Goal: Task Accomplishment & Management: Use online tool/utility

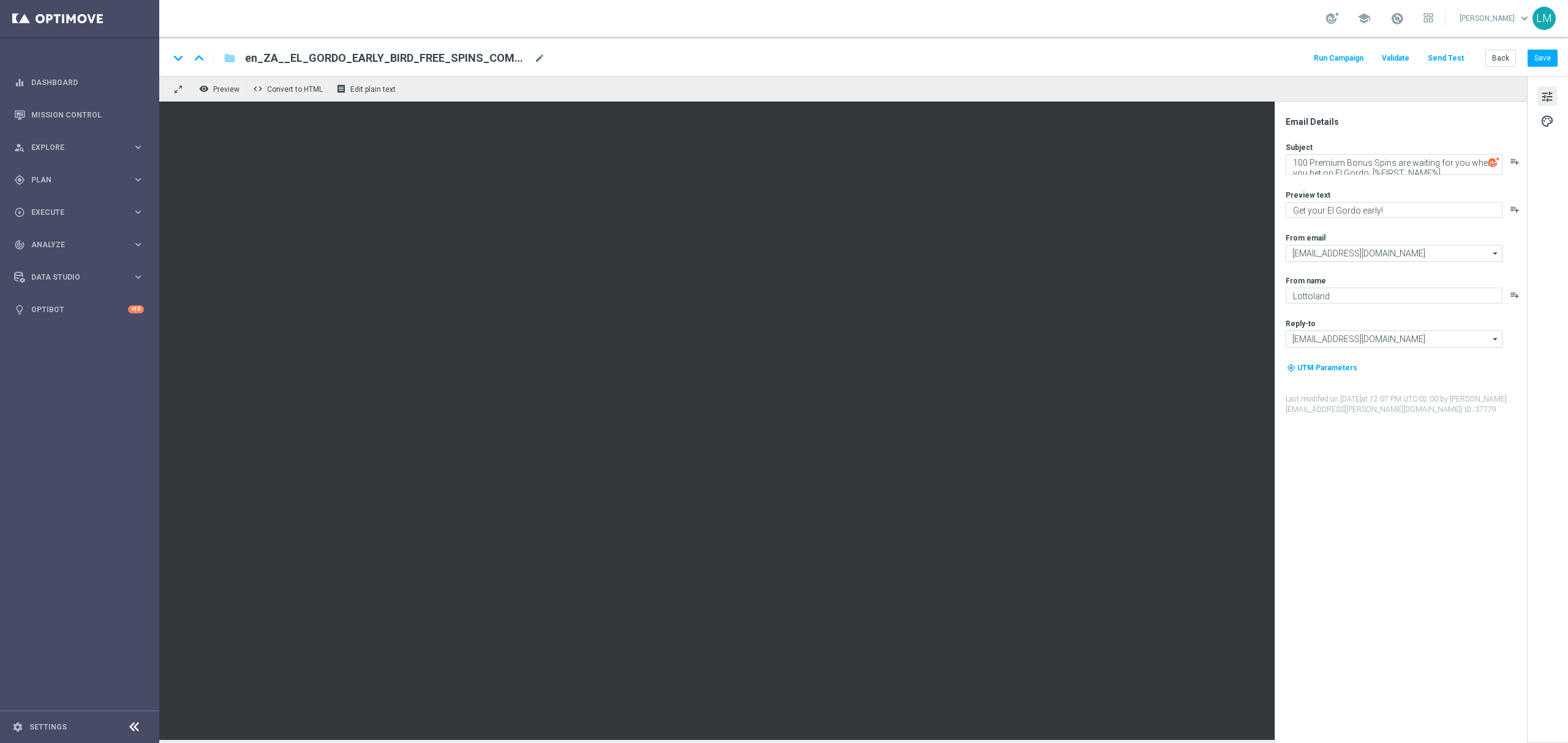
click at [1484, 56] on div "Run Campaign Validate Send Test Back Save" at bounding box center [1433, 58] width 245 height 16
click at [1493, 58] on button "Back" at bounding box center [1500, 58] width 31 height 17
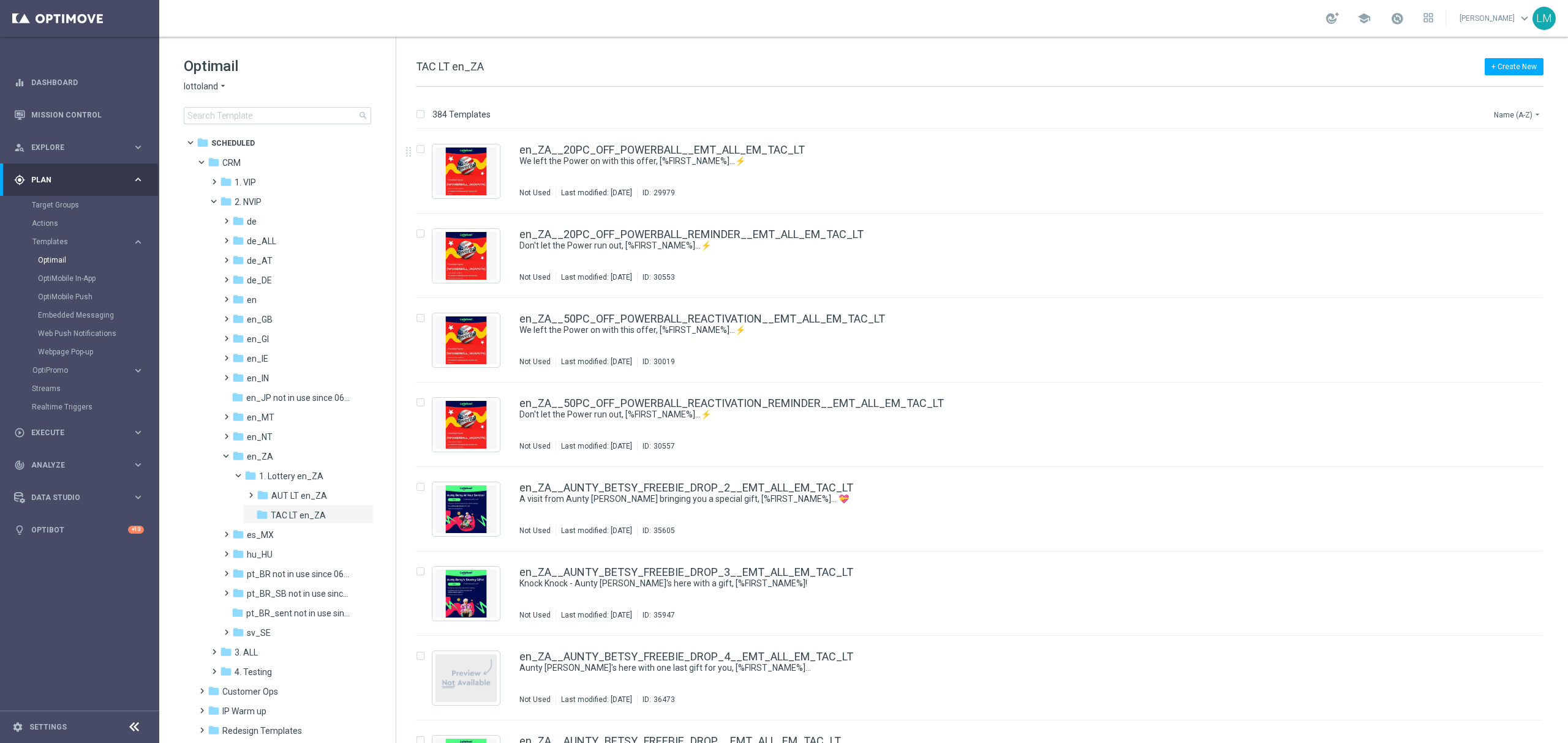
click at [1507, 114] on button "Name (A-Z) arrow_drop_down" at bounding box center [1518, 114] width 51 height 15
click at [1500, 177] on div "Date Modified (Newest)" at bounding box center [1493, 170] width 98 height 17
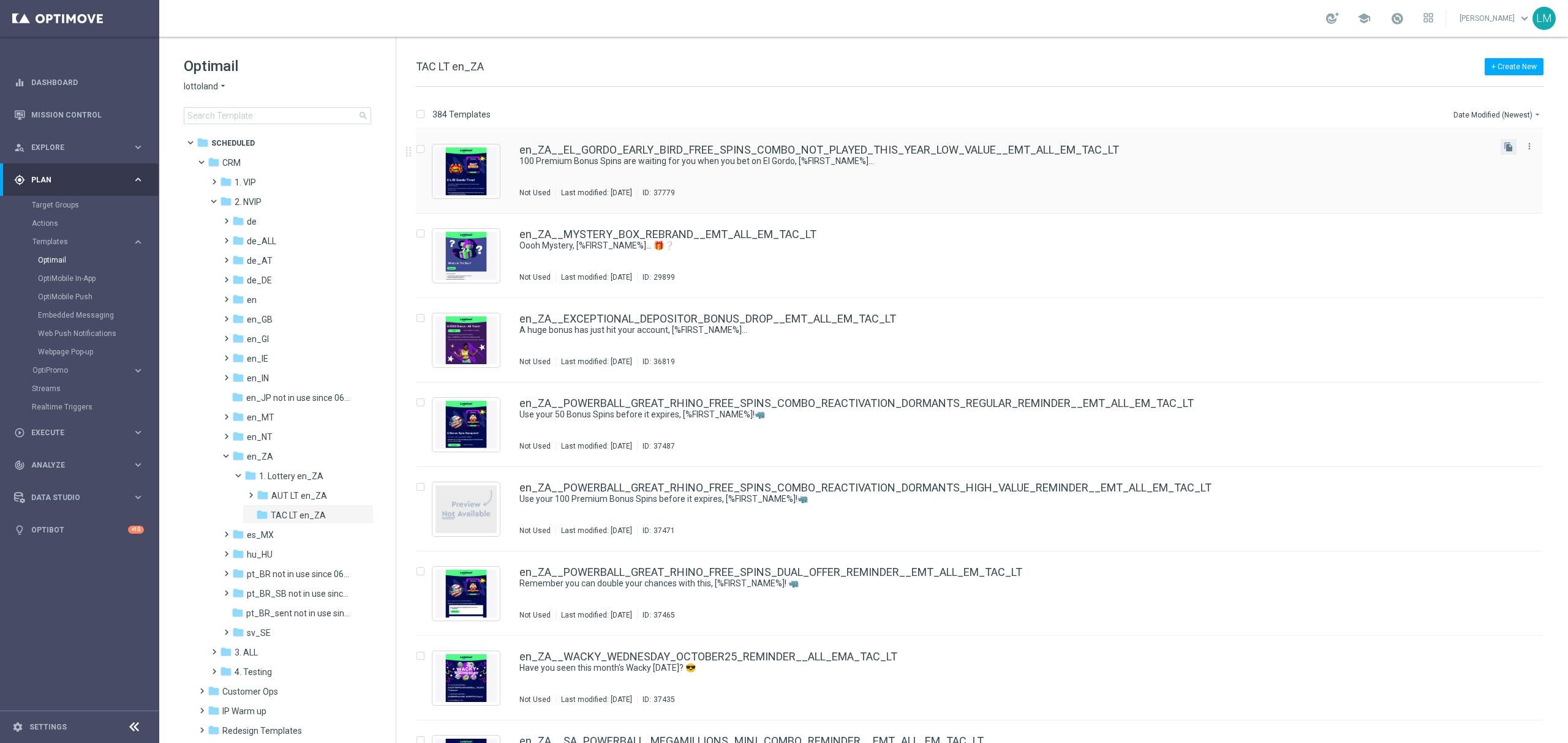
click at [1507, 154] on button "file_copy" at bounding box center [1508, 147] width 16 height 16
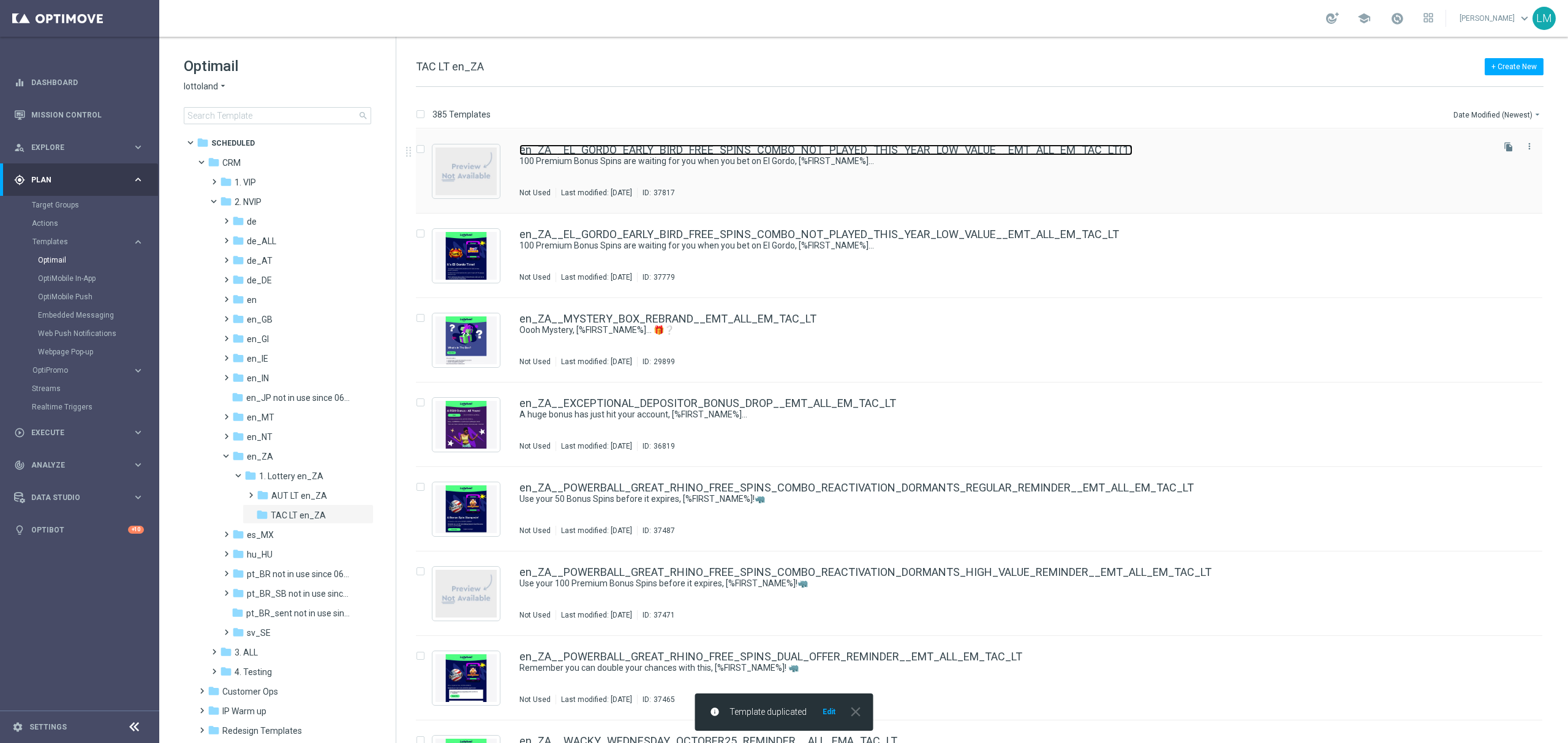
click at [869, 148] on link "en_ZA__EL_GORDO_EARLY_BIRD_FREE_SPINS_COMBO_NOT_PLAYED_THIS_YEAR_LOW_VALUE__EMT…" at bounding box center [826, 150] width 613 height 11
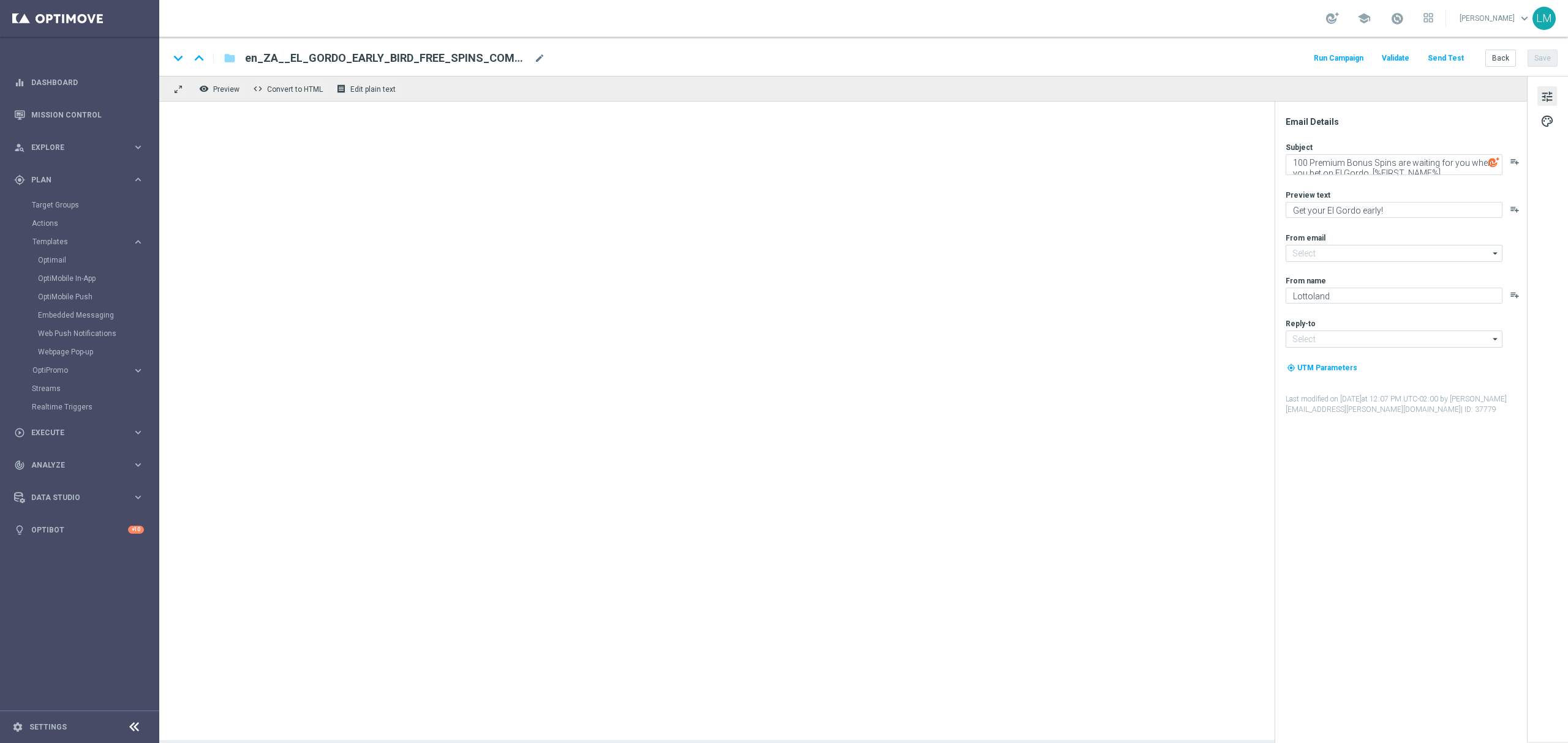
type input "mail@crm.lottoland.com"
type input "support@lottoland.co.za"
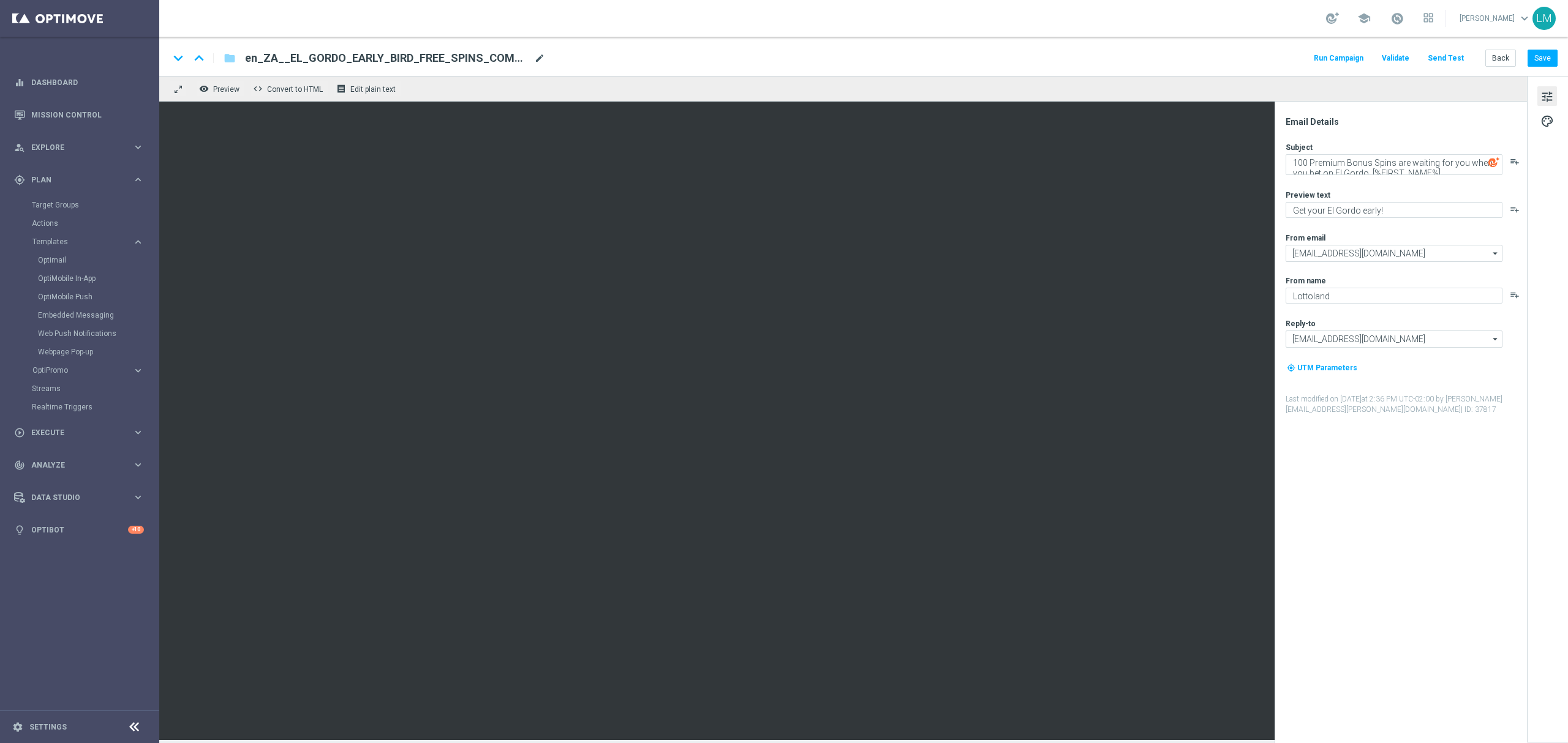
click at [535, 55] on span "mode_edit" at bounding box center [540, 58] width 11 height 11
paste input
type input "en_ZA__EL_GORDO_EARLY_BIRD_FREE_SPINS_COMBO_NOT_PLAYED_THIS_YEAR_LOW_VALUE__EMT…"
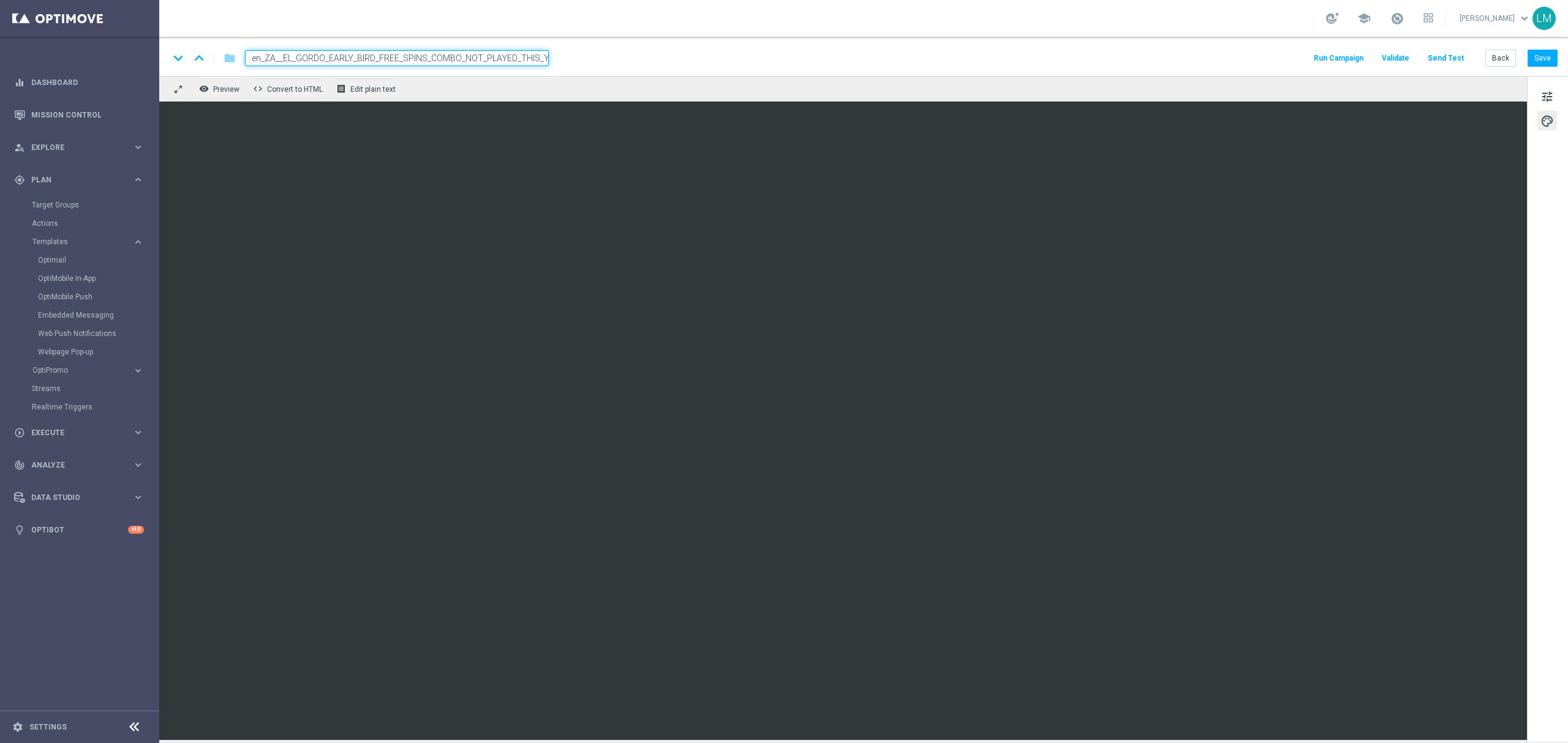
click at [504, 59] on input "en_ZA__EL_GORDO_EARLY_BIRD_FREE_SPINS_COMBO_NOT_PLAYED_THIS_YEAR_LOW_VALUE__EMT…" at bounding box center [397, 58] width 304 height 16
click at [505, 64] on input "en_ZA__EL_GORDO_EARLY_BIRD_FREE_SPINS_COMBO_NOT_PLAYED_THIS_YEAR_LOW_VALUE__EMT…" at bounding box center [397, 58] width 304 height 16
click at [503, 91] on div "remove_red_eye Preview code Convert to HTML receipt Edit plain text" at bounding box center [842, 88] width 1367 height 25
click at [503, 52] on input "en_ZA__EL_GORDO_EARLY_BIRD_FREE_SPINS_COMBO_NOT_PLAYED_THIS_YEAR_LOW_VALUE__EMT…" at bounding box center [397, 58] width 304 height 16
click at [588, 81] on div "remove_red_eye Preview code Convert to HTML receipt Edit plain text" at bounding box center [842, 88] width 1367 height 25
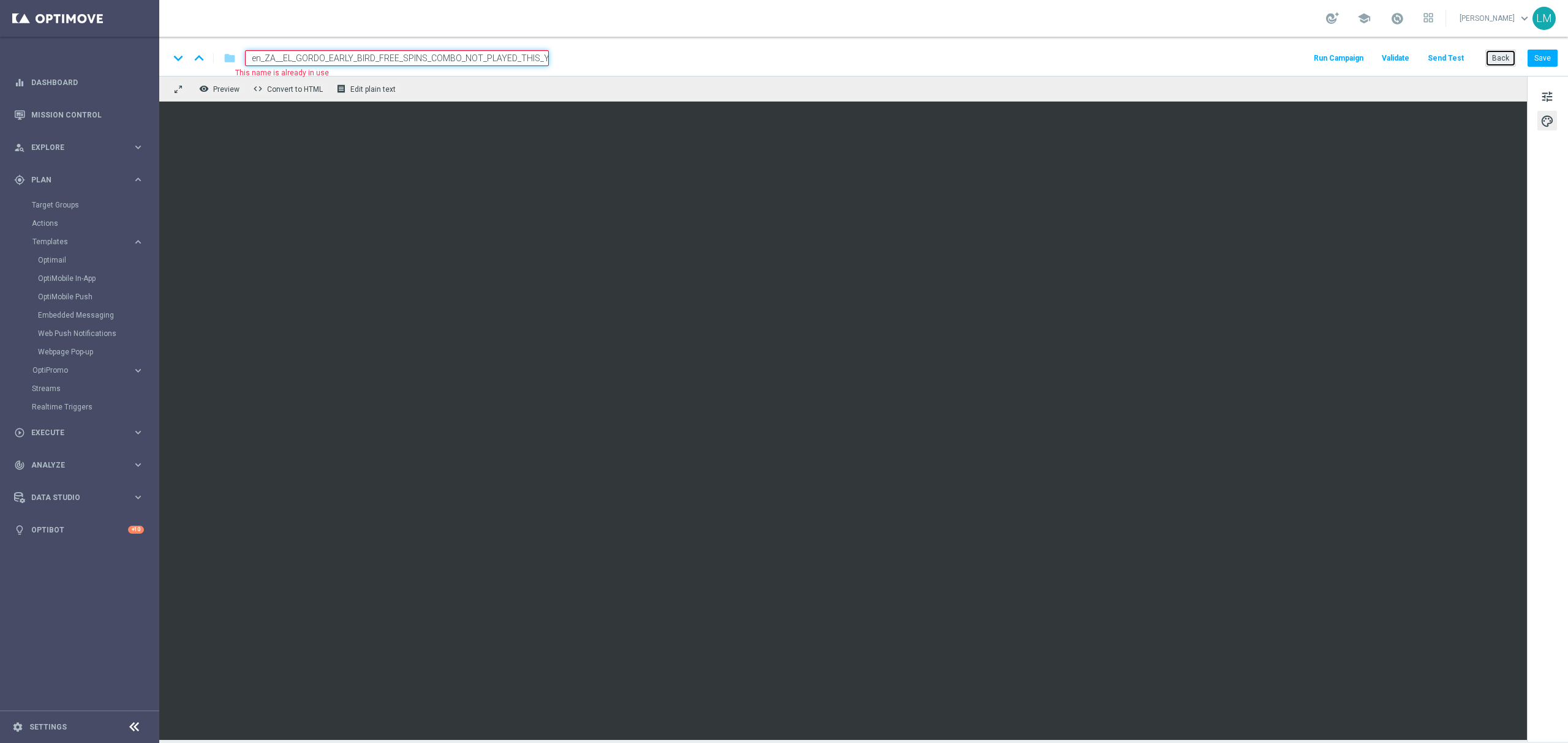
click at [1503, 55] on button "Back" at bounding box center [1500, 58] width 31 height 17
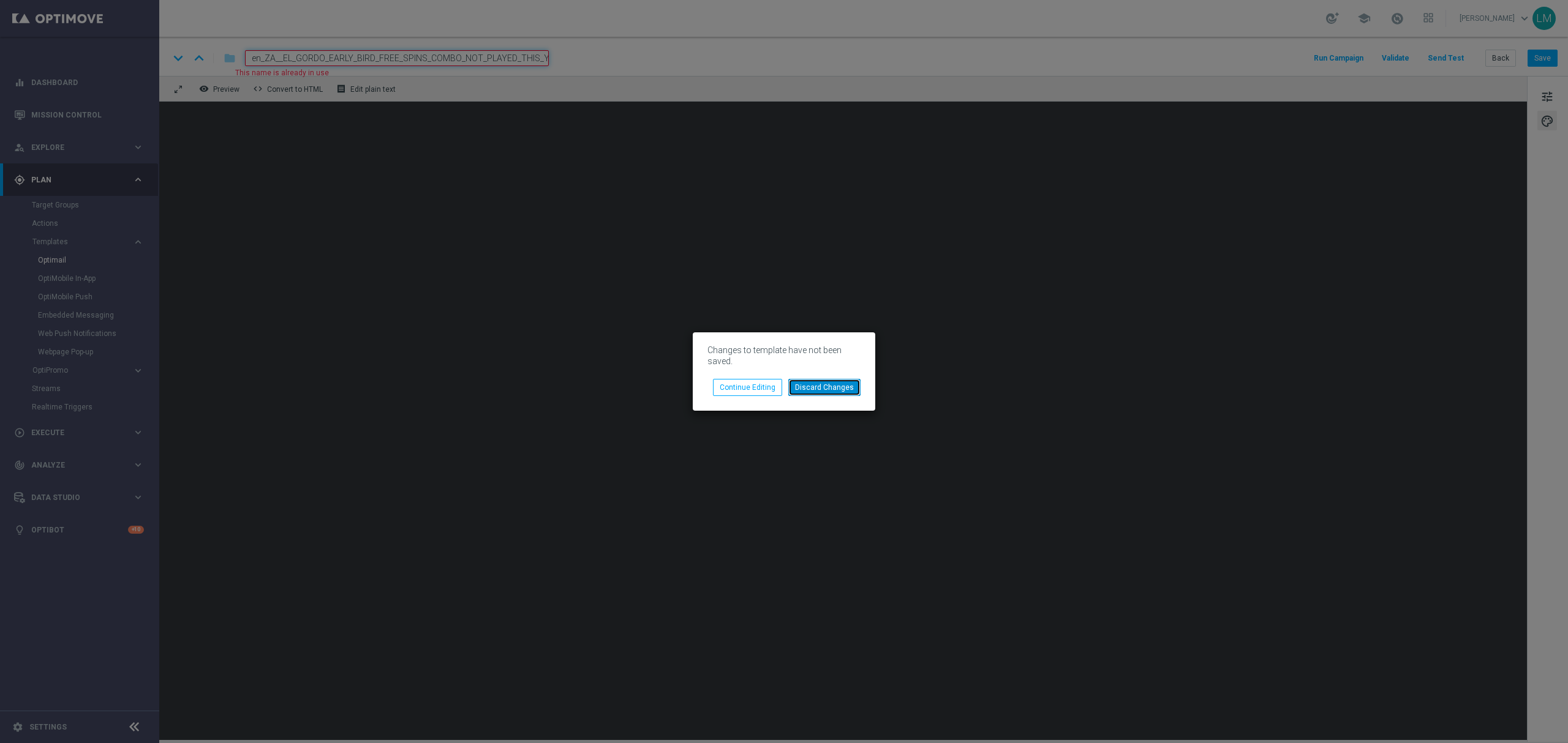
click at [819, 390] on button "Discard Changes" at bounding box center [824, 387] width 72 height 17
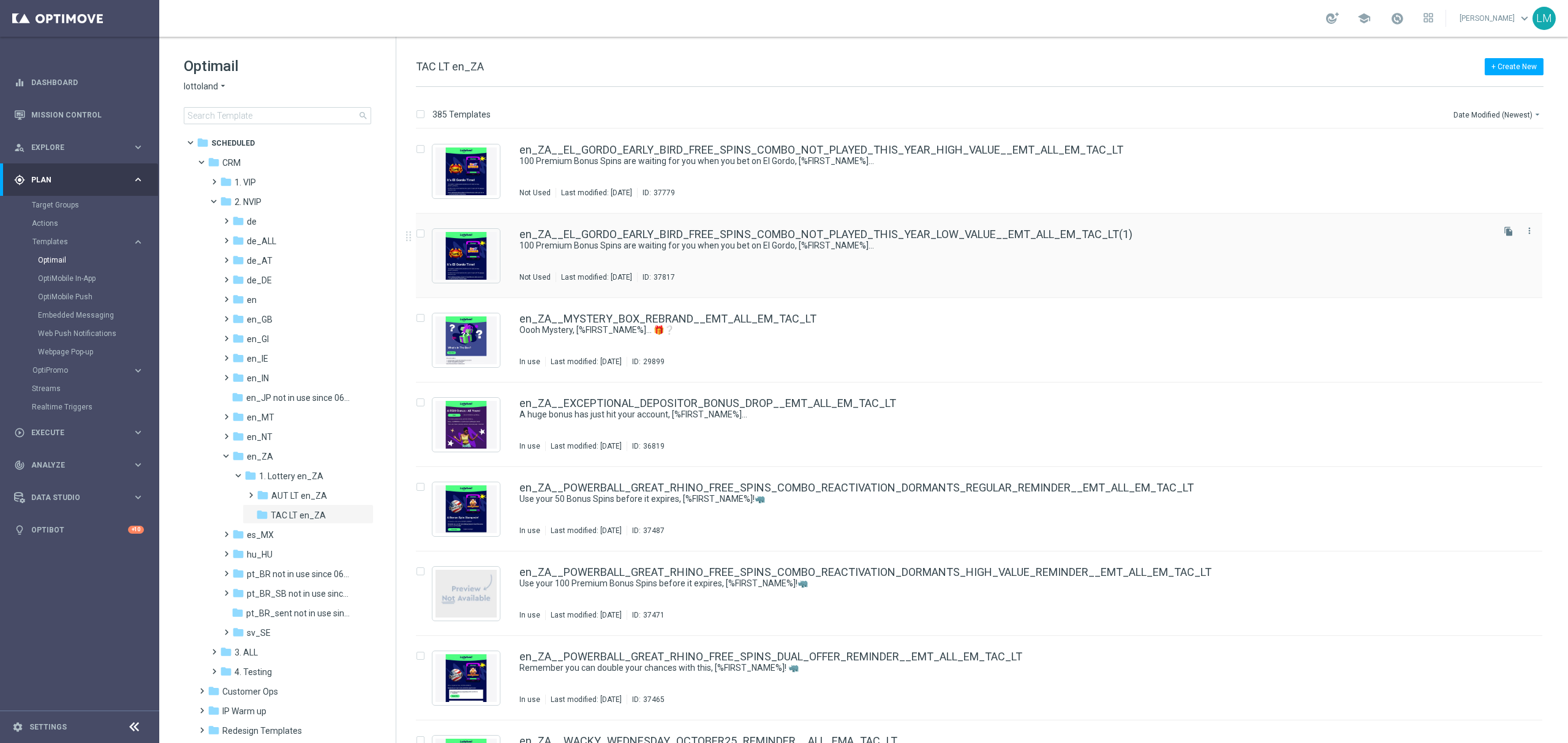
click at [746, 225] on div "en_ZA__EL_GORDO_EARLY_BIRD_FREE_SPINS_COMBO_NOT_PLAYED_THIS_YEAR_LOW_VALUE__EMT…" at bounding box center [978, 256] width 1126 height 85
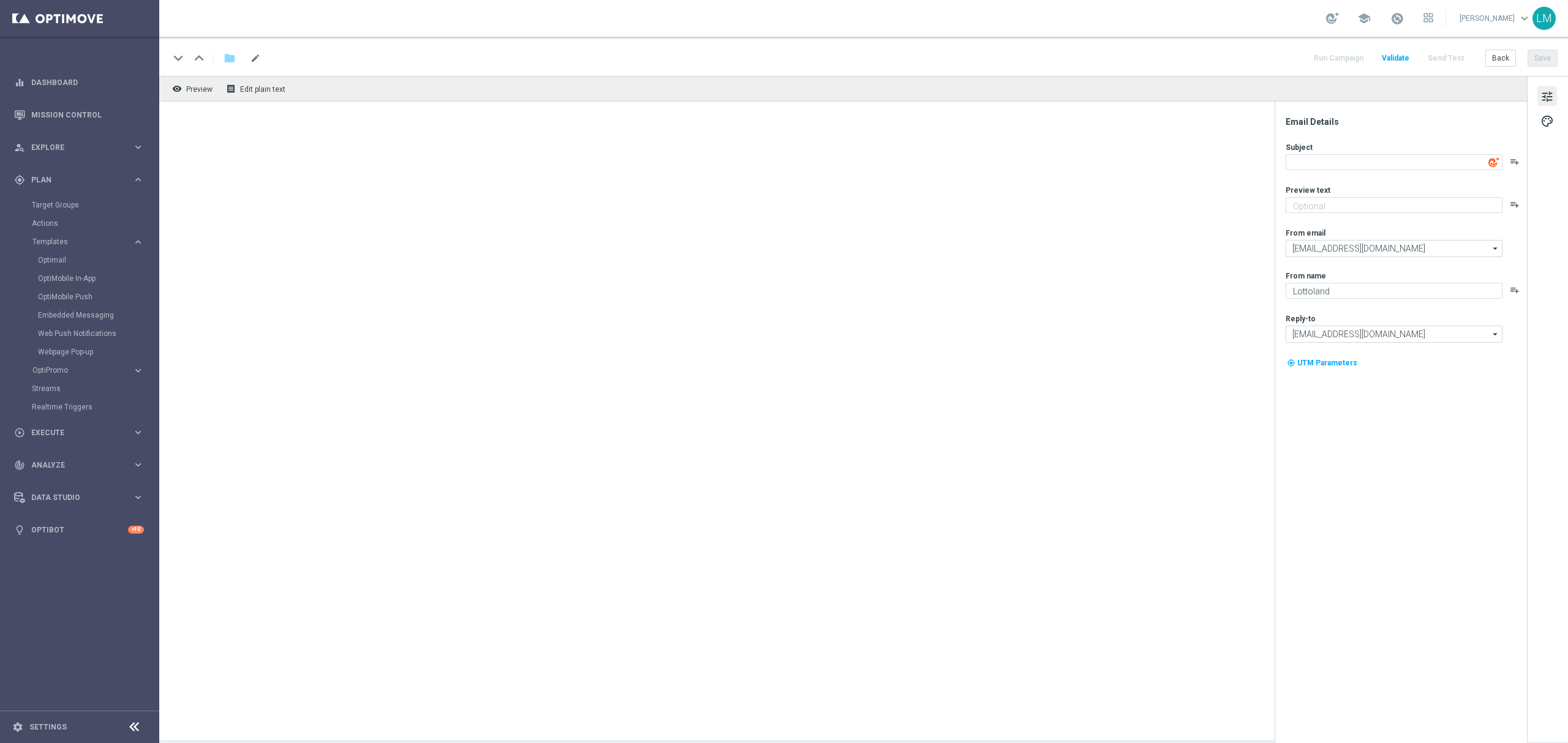
type textarea "100 Premium Bonus Spins are waiting for you when you bet on El Gordo, [%FIRST_N…"
type textarea "Get your El Gordo early!"
type input "support@lottoland.co.za"
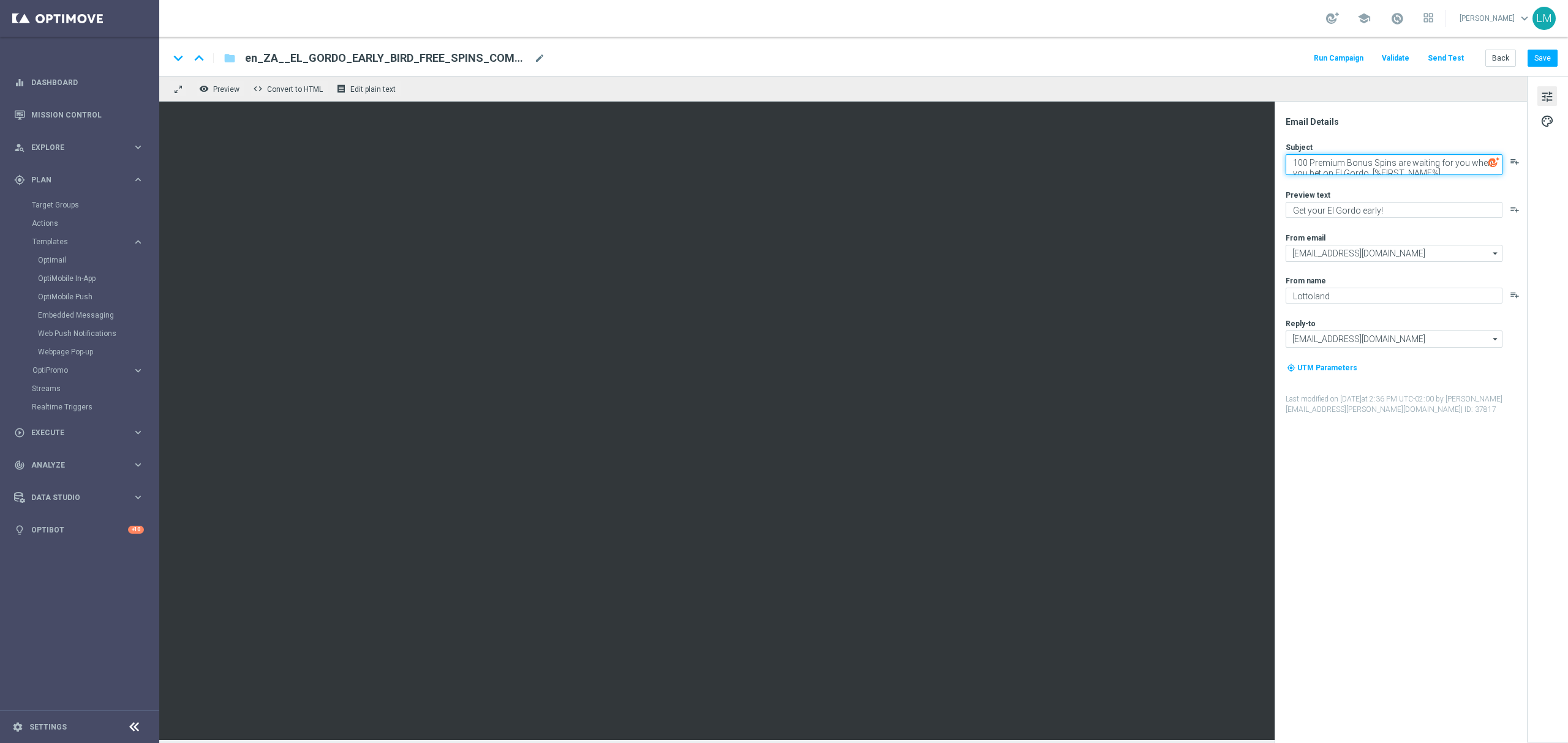
click at [1409, 158] on textarea "100 Premium Bonus Spins are waiting for you when you bet on El Gordo, [%FIRST_N…" at bounding box center [1394, 164] width 217 height 21
paste textarea "en_ZA__EL_GORDO_EARLY_BIRD_FREE_SPINS_COMBO_NOT_PLAYED_THIS_YEAR_LOW_VALUE__EMT…"
type textarea "100 Premium Bonus Spins are waiting for you when you bet on El Gordo, [%FIRST_N…"
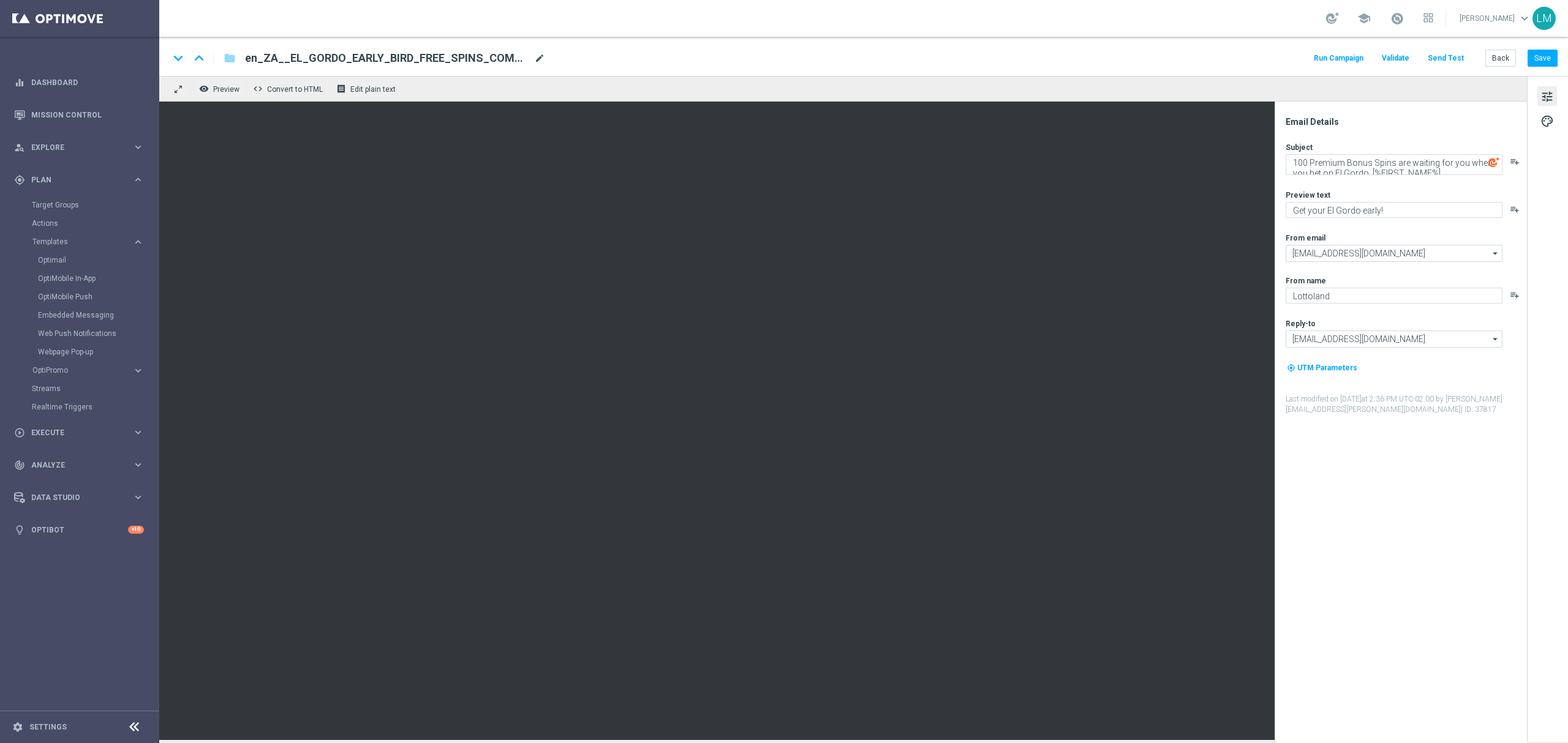
click at [535, 58] on span "mode_edit" at bounding box center [540, 58] width 11 height 11
paste input
type input "en_ZA__EL_GORDO_EARLY_BIRD_FREE_SPINS_COMBO_NOT_PLAYED_THIS_YEAR_LOW_VALUE__EMT…"
click at [527, 77] on div "remove_red_eye Preview code Convert to HTML receipt Edit plain text" at bounding box center [842, 88] width 1367 height 25
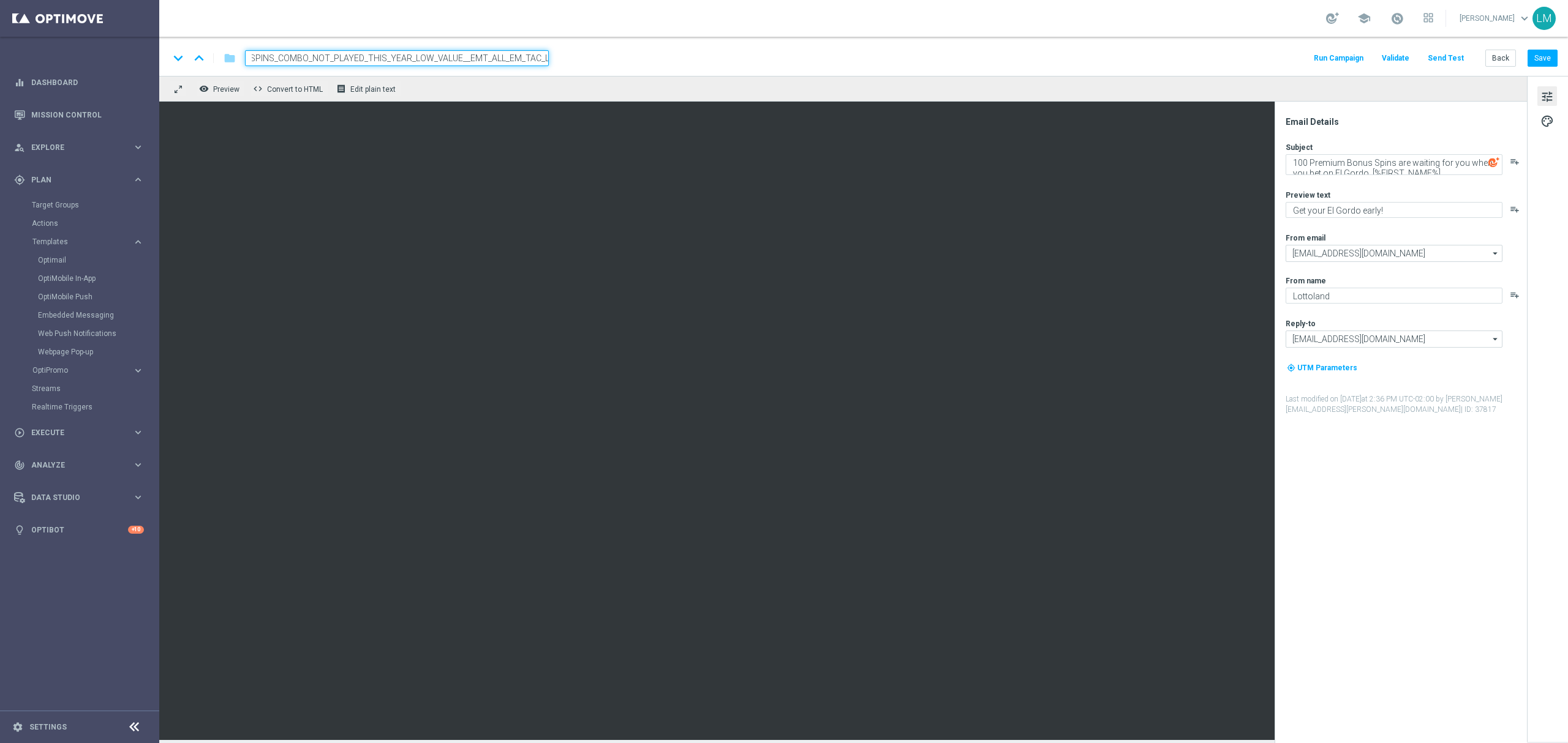
scroll to position [0, 0]
click at [526, 77] on div "remove_red_eye Preview code Convert to HTML receipt Edit plain text" at bounding box center [842, 88] width 1367 height 25
click at [516, 64] on input "en_ZA__EL_GORDO_EARLY_BIRD_FREE_SPINS_COMBO_NOT_PLAYED_THIS_YEAR_LOW_VALUE__EMT…" at bounding box center [397, 58] width 304 height 16
click at [514, 77] on div "remove_red_eye Preview code Convert to HTML receipt Edit plain text" at bounding box center [842, 88] width 1367 height 25
click at [522, 84] on div "remove_red_eye Preview code Convert to HTML receipt Edit plain text" at bounding box center [842, 88] width 1367 height 25
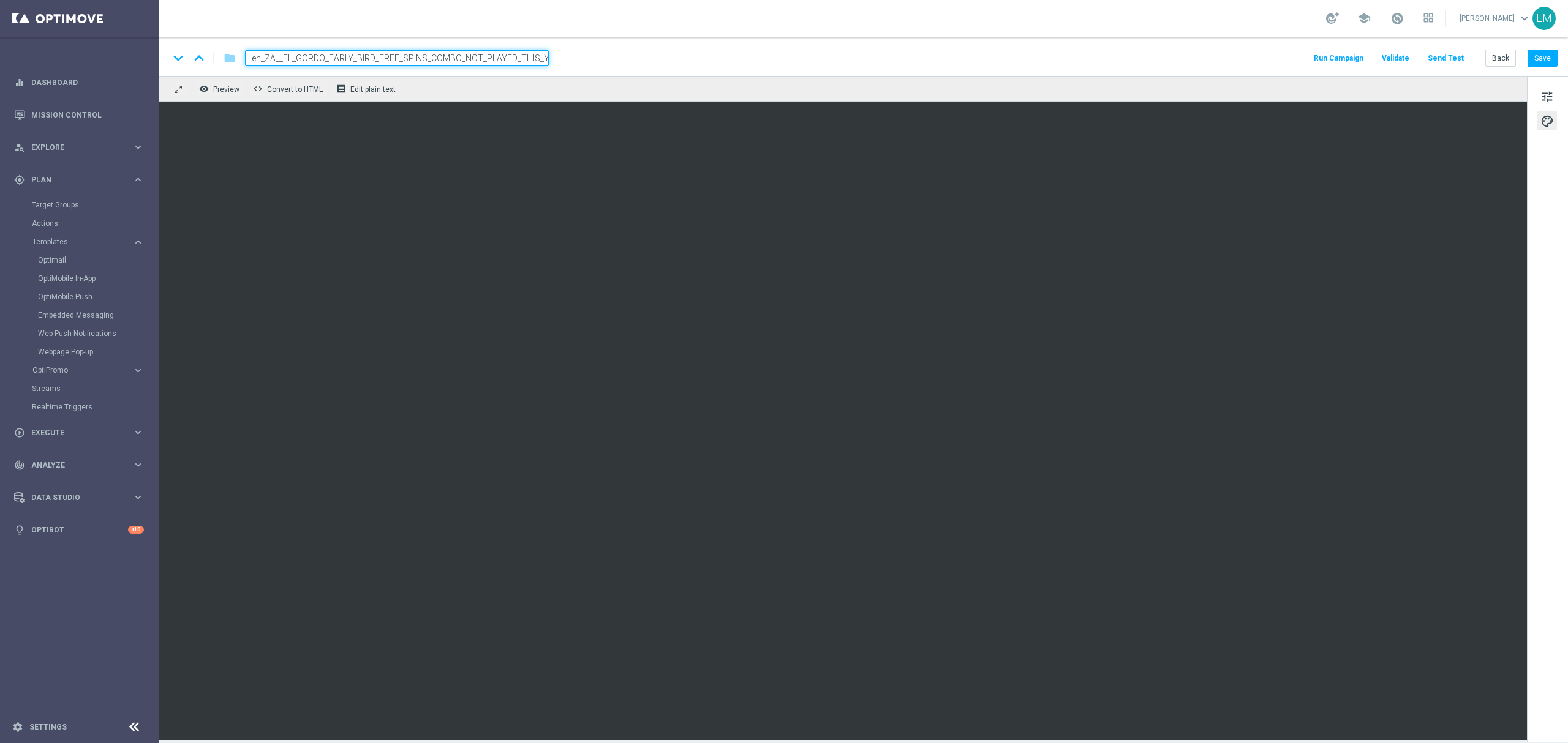
click at [527, 82] on div "remove_red_eye Preview code Convert to HTML receipt Edit plain text" at bounding box center [842, 88] width 1367 height 25
click at [527, 61] on input "en_ZA__EL_GORDO_EARLY_BIRD_FREE_SPINS_COMBO_NOT_PLAYED_THIS_YEAR_LOW_VALUE__EMT…" at bounding box center [397, 58] width 304 height 16
click at [535, 86] on div "remove_red_eye Preview code Convert to HTML receipt Edit plain text" at bounding box center [842, 88] width 1367 height 25
click at [1549, 95] on span "tune" at bounding box center [1547, 97] width 14 height 16
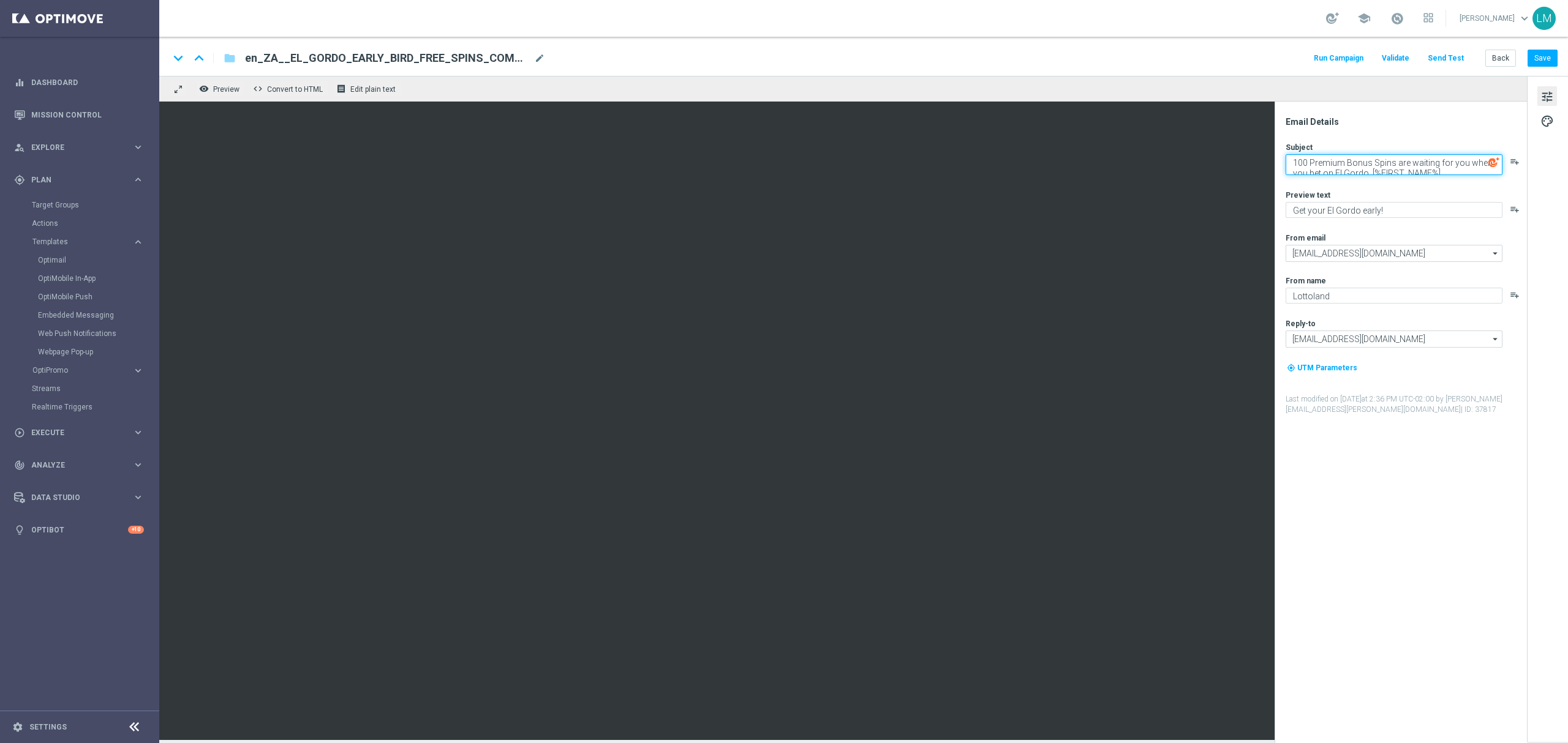
click at [1344, 167] on textarea "100 Premium Bonus Spins are waiting for you when you bet on El Gordo, [%FIRST_N…" at bounding box center [1394, 164] width 217 height 21
paste textarea "4"
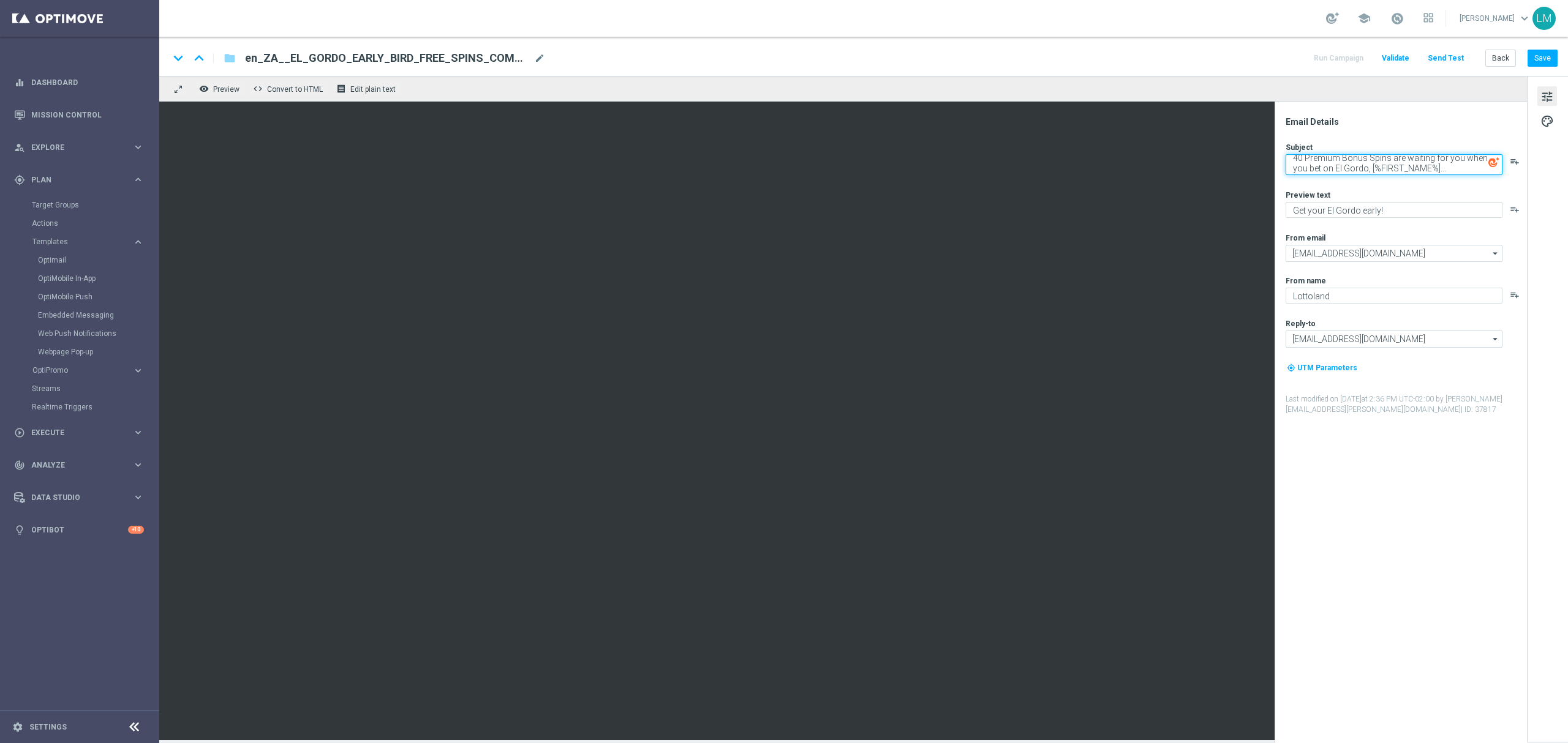
type textarea "40 Premium Bonus Spins are waiting for you when you bet on El Gordo, [%FIRST_NA…"
click at [1384, 203] on textarea "Get your El Gordo early!" at bounding box center [1394, 210] width 217 height 16
click at [1446, 191] on div "Preview text" at bounding box center [1405, 194] width 240 height 10
click at [1536, 56] on button "Save" at bounding box center [1542, 58] width 30 height 17
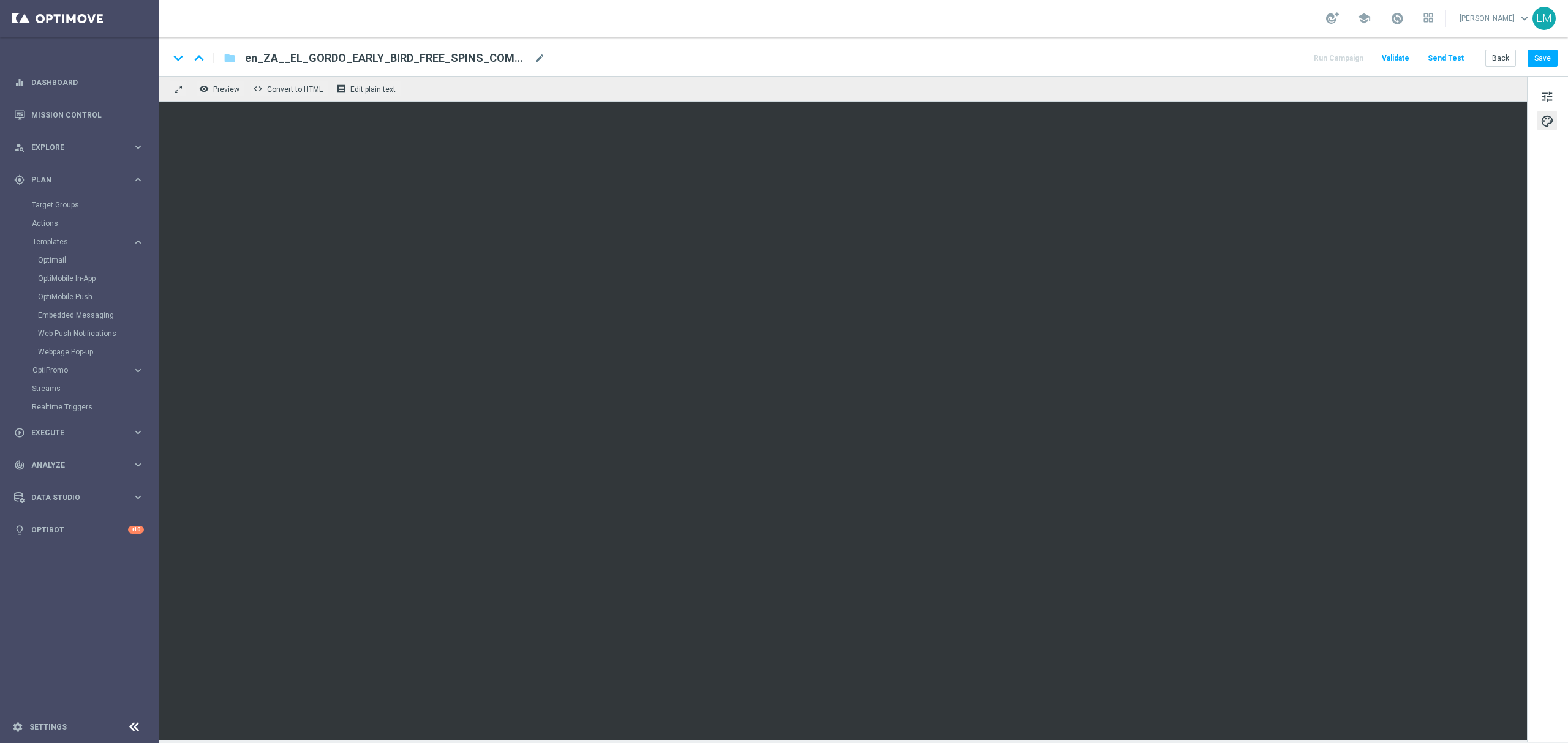
click at [1536, 95] on div "tune palette" at bounding box center [1546, 409] width 41 height 666
click at [1540, 92] on span "tune" at bounding box center [1547, 97] width 14 height 16
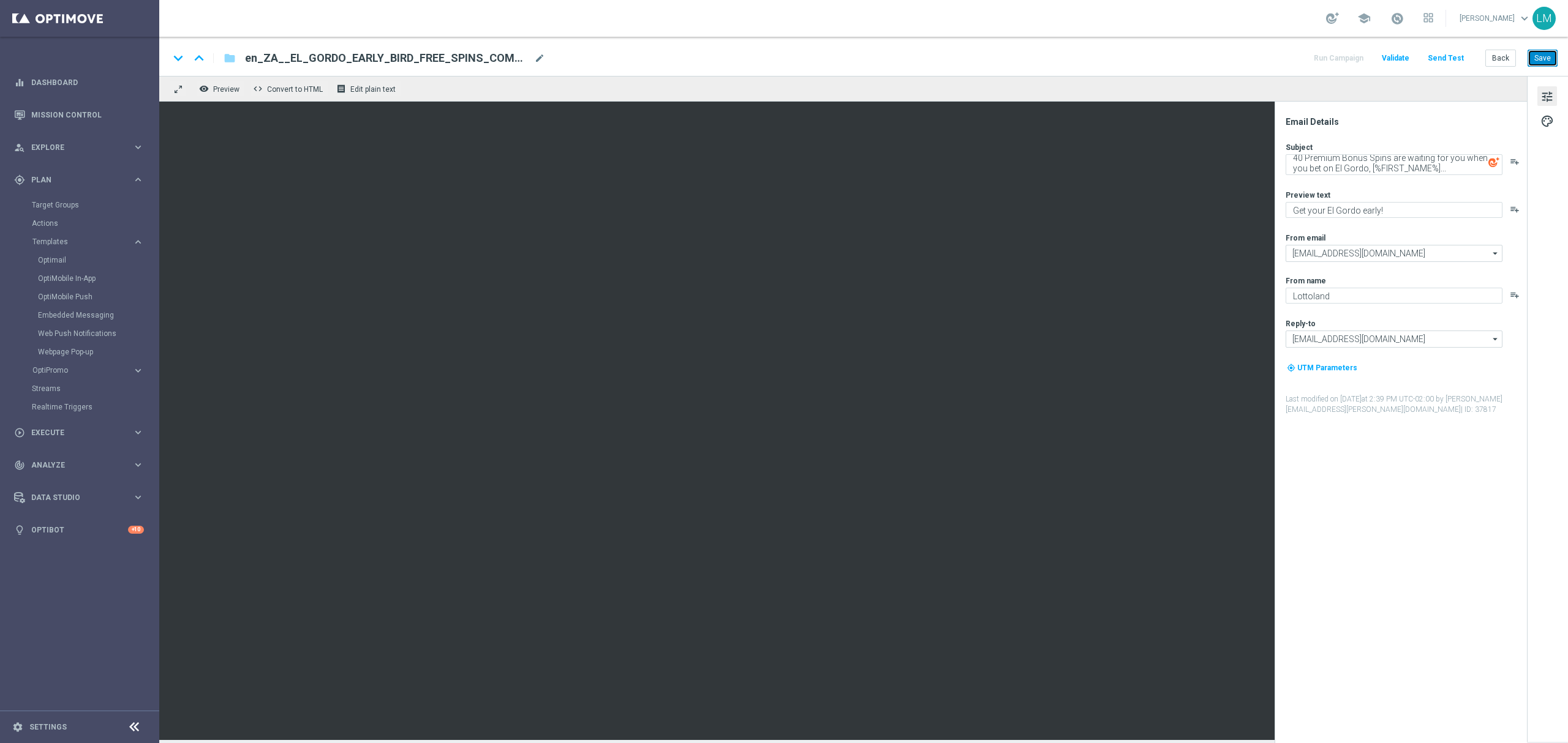
click at [1534, 60] on button "Save" at bounding box center [1542, 58] width 30 height 17
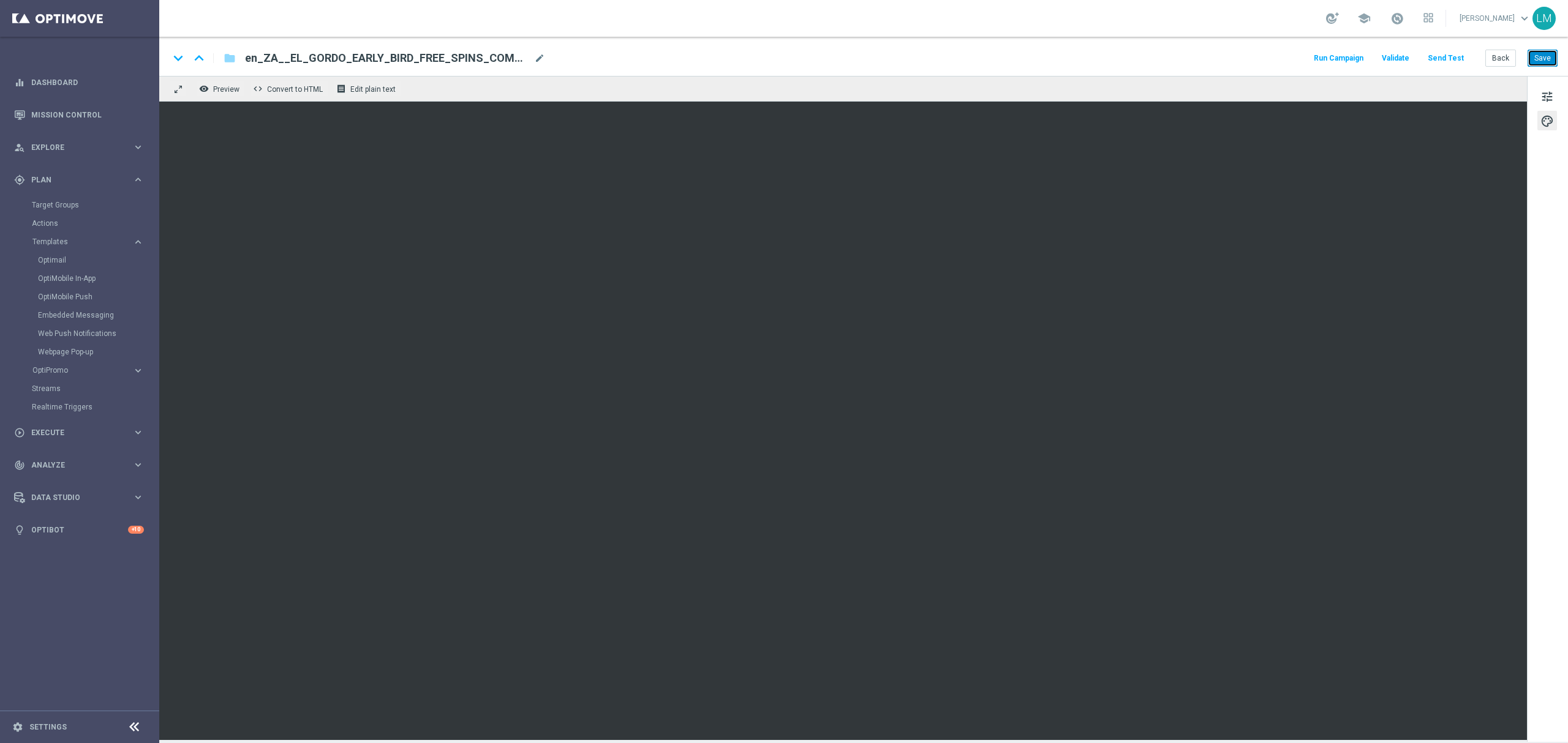
click at [1546, 60] on button "Save" at bounding box center [1542, 58] width 30 height 17
click at [1533, 60] on button "Save" at bounding box center [1542, 58] width 30 height 17
click at [1431, 57] on button "Send Test" at bounding box center [1446, 58] width 40 height 17
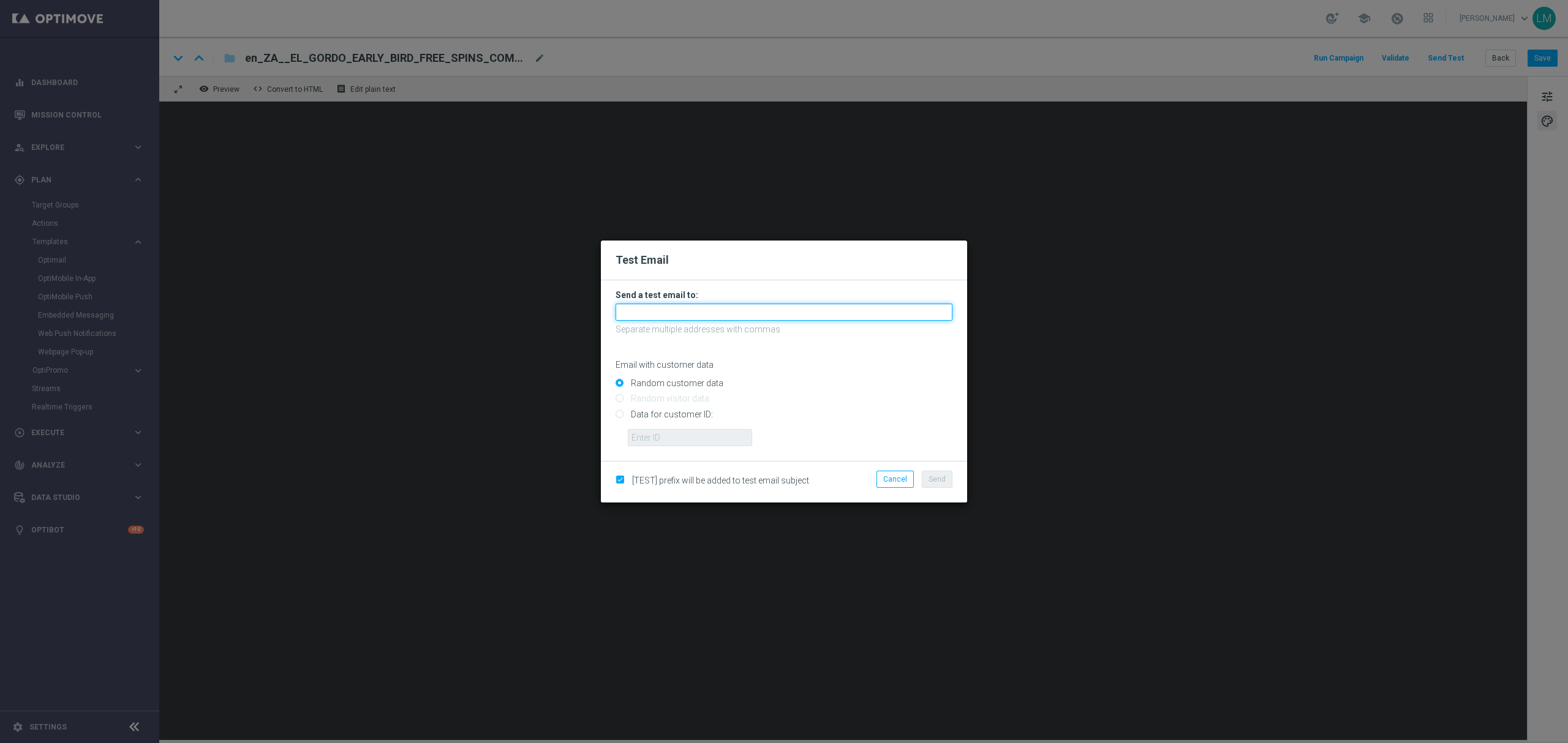
click at [675, 313] on input "text" at bounding box center [784, 312] width 337 height 17
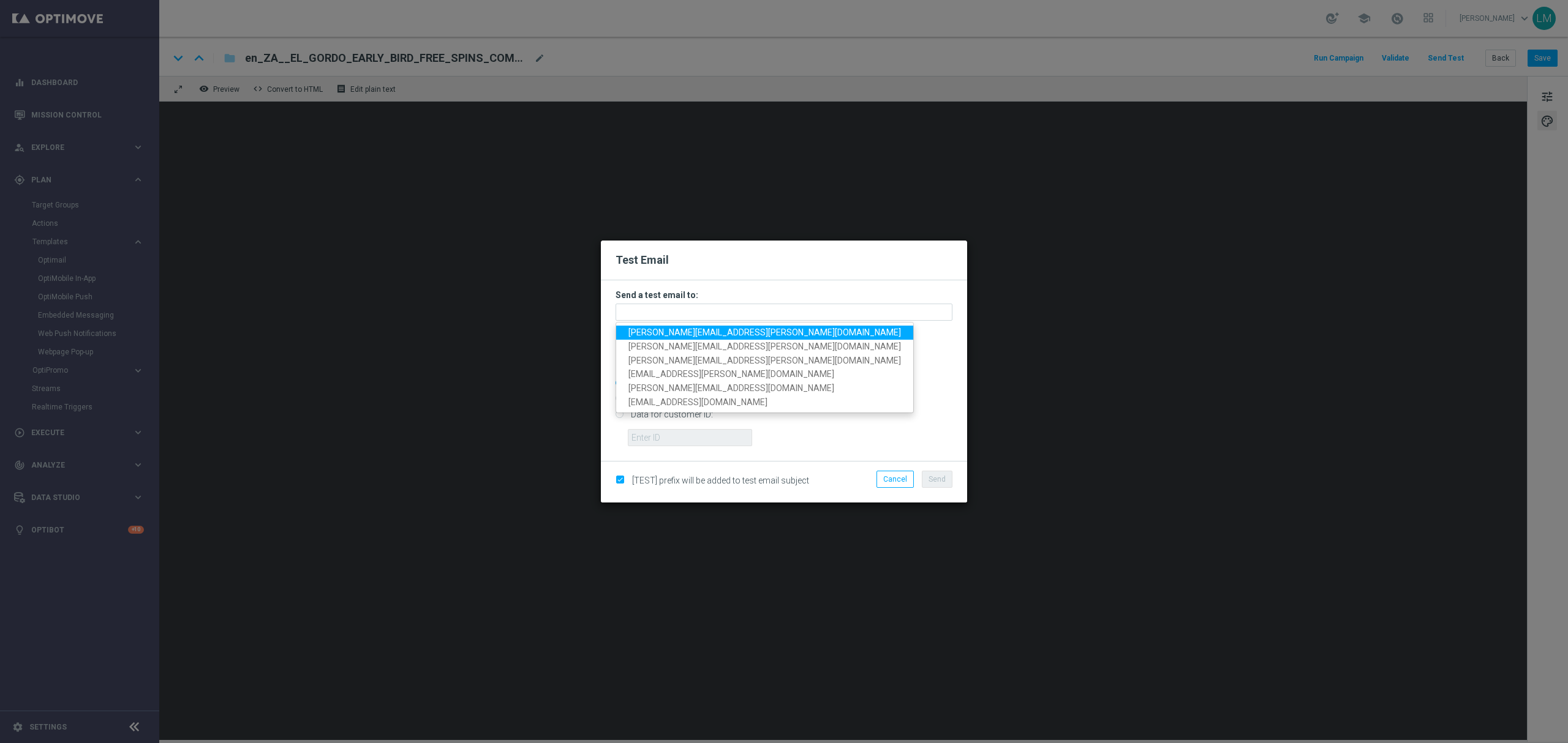
click at [670, 326] on link "leslie.martinez@lottoland.com" at bounding box center [764, 333] width 297 height 14
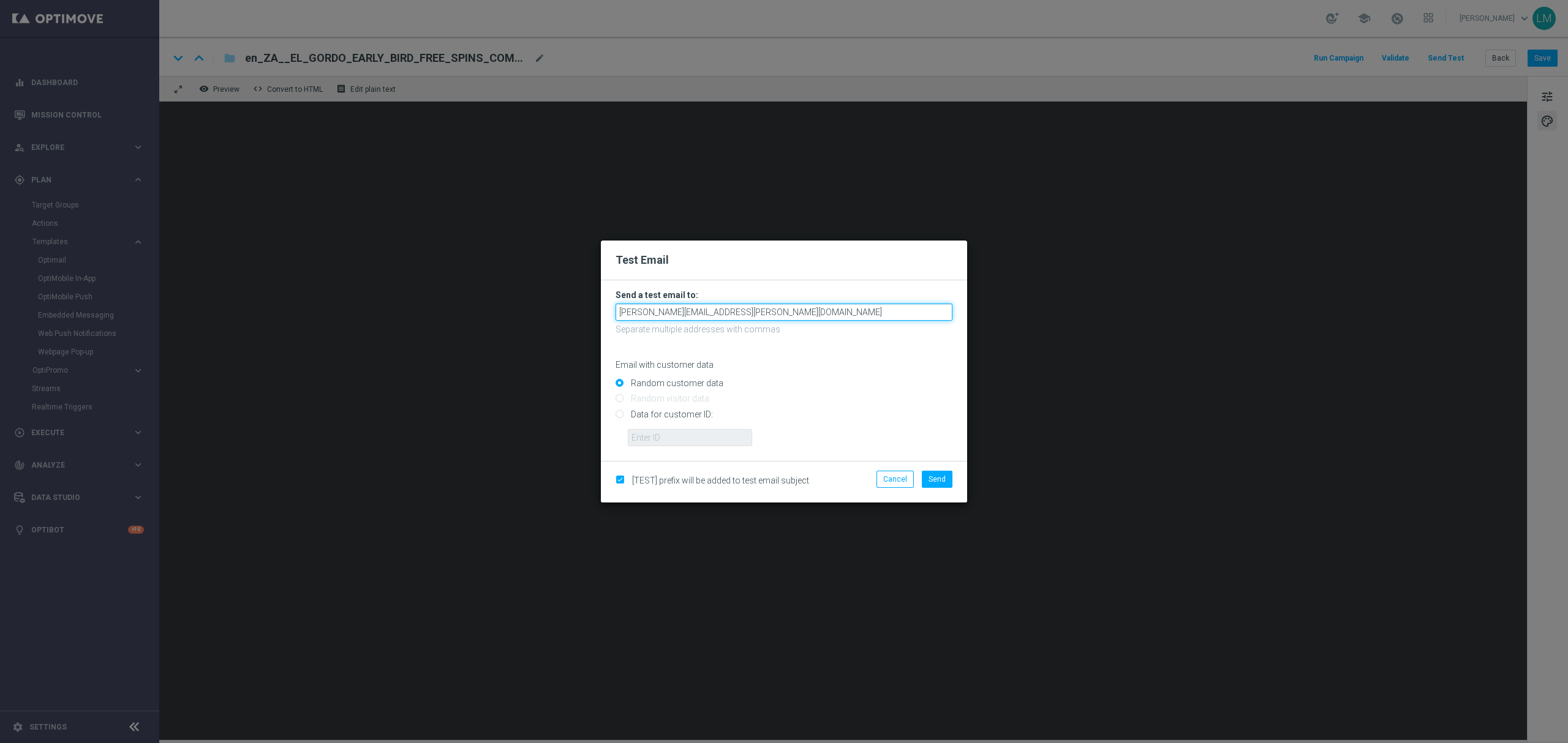
click at [745, 309] on input "leslie.martinez@lottoland.com" at bounding box center [784, 312] width 337 height 17
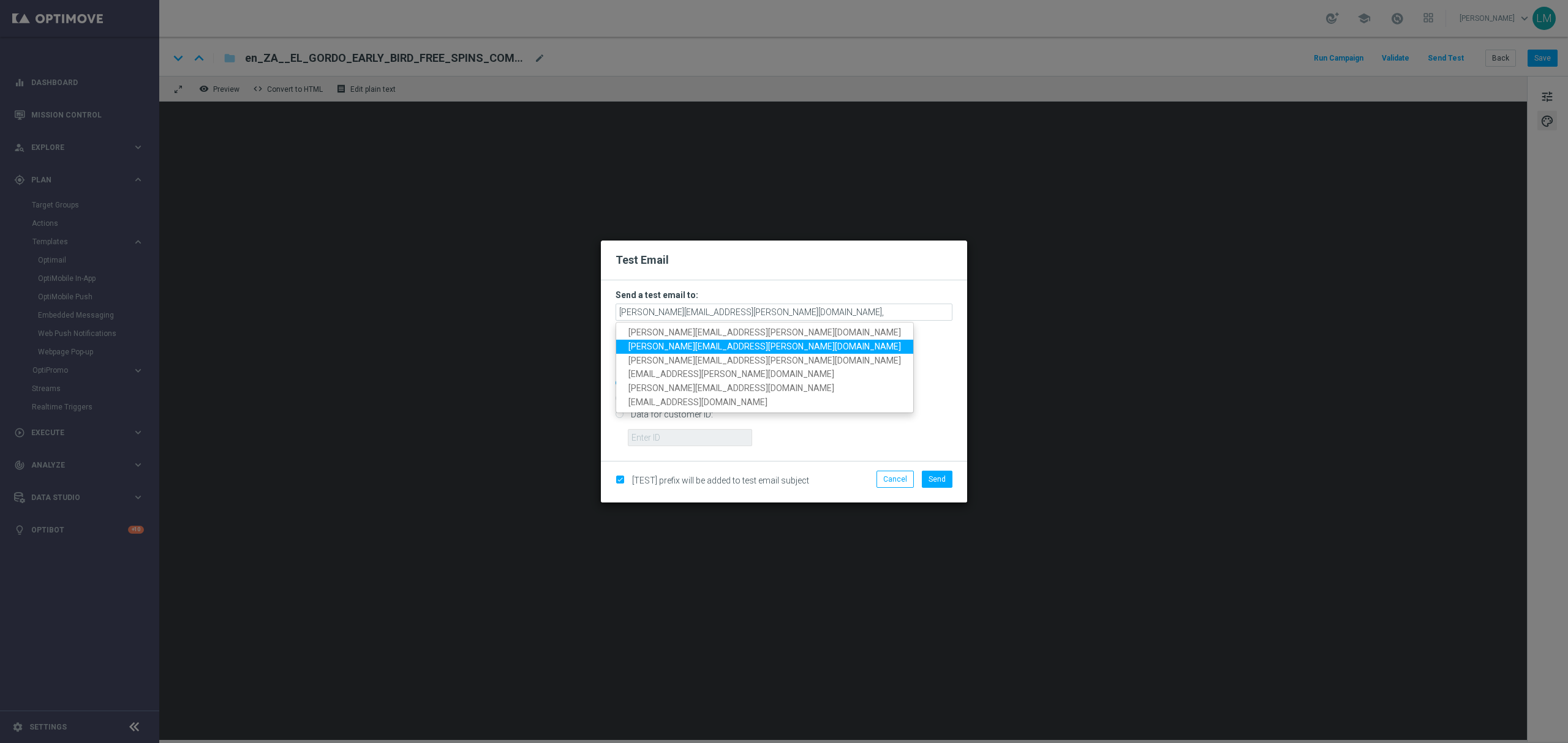
click at [685, 344] on span "ricky.hubbard@lottoland.com" at bounding box center [764, 347] width 273 height 10
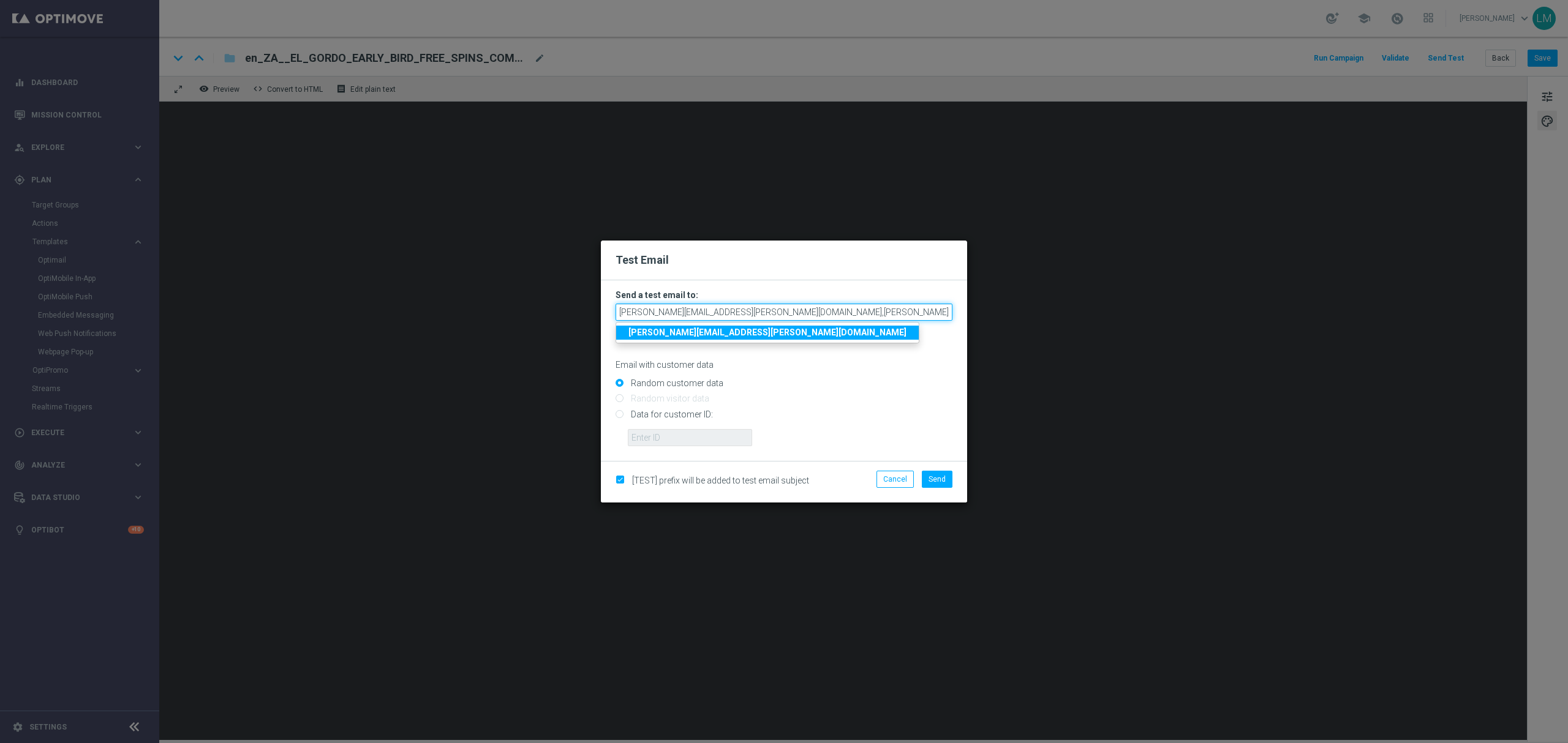
click at [869, 309] on input "leslie.martinez@lottoland.com,ricky.hubbard@lottoland.com" at bounding box center [784, 312] width 337 height 17
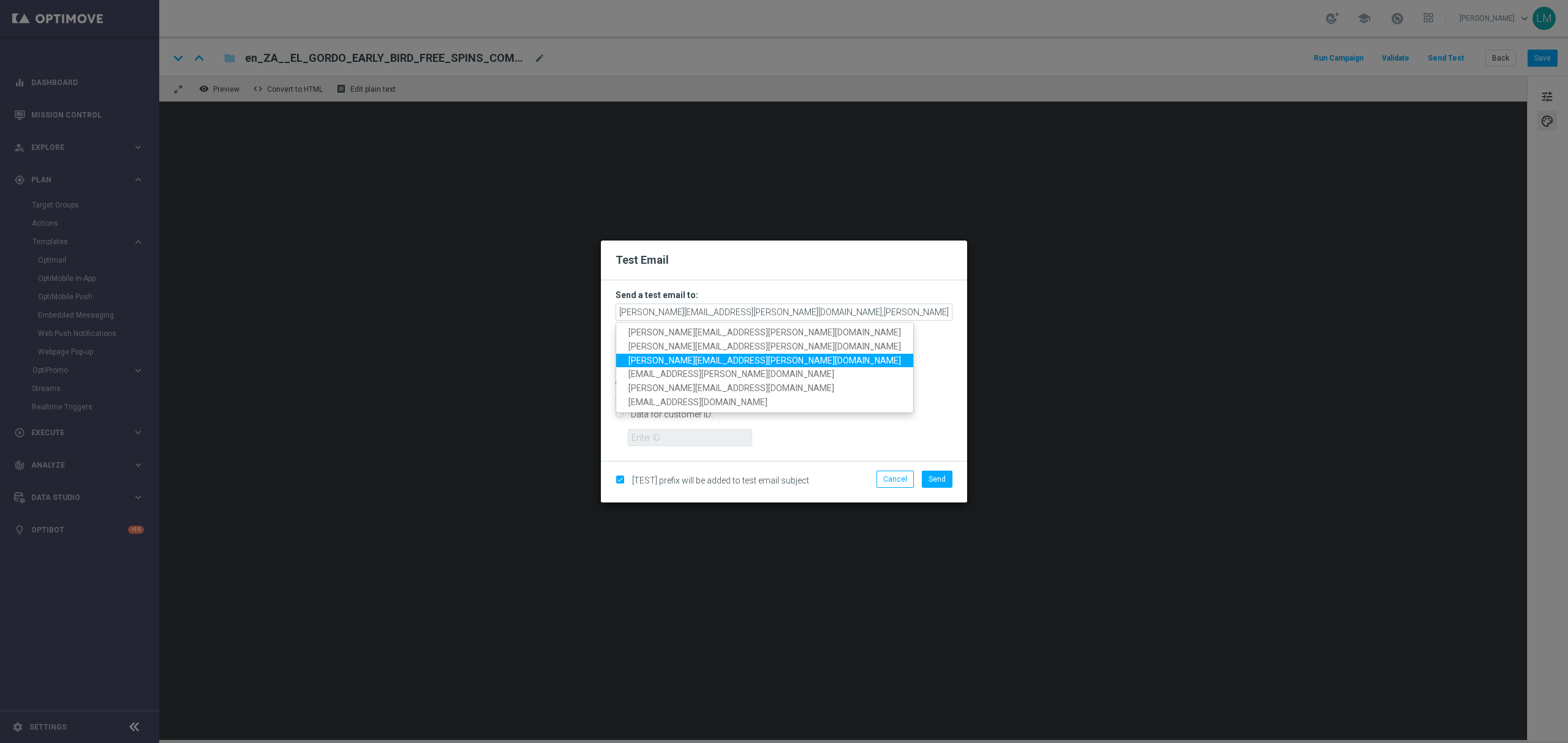
click at [693, 358] on span "millie.purcell@lottoland.com" at bounding box center [764, 360] width 273 height 10
type input "leslie.martinez@lottoland.com,ricky.hubbard@lottoland.com,millie.purcell@lottol…"
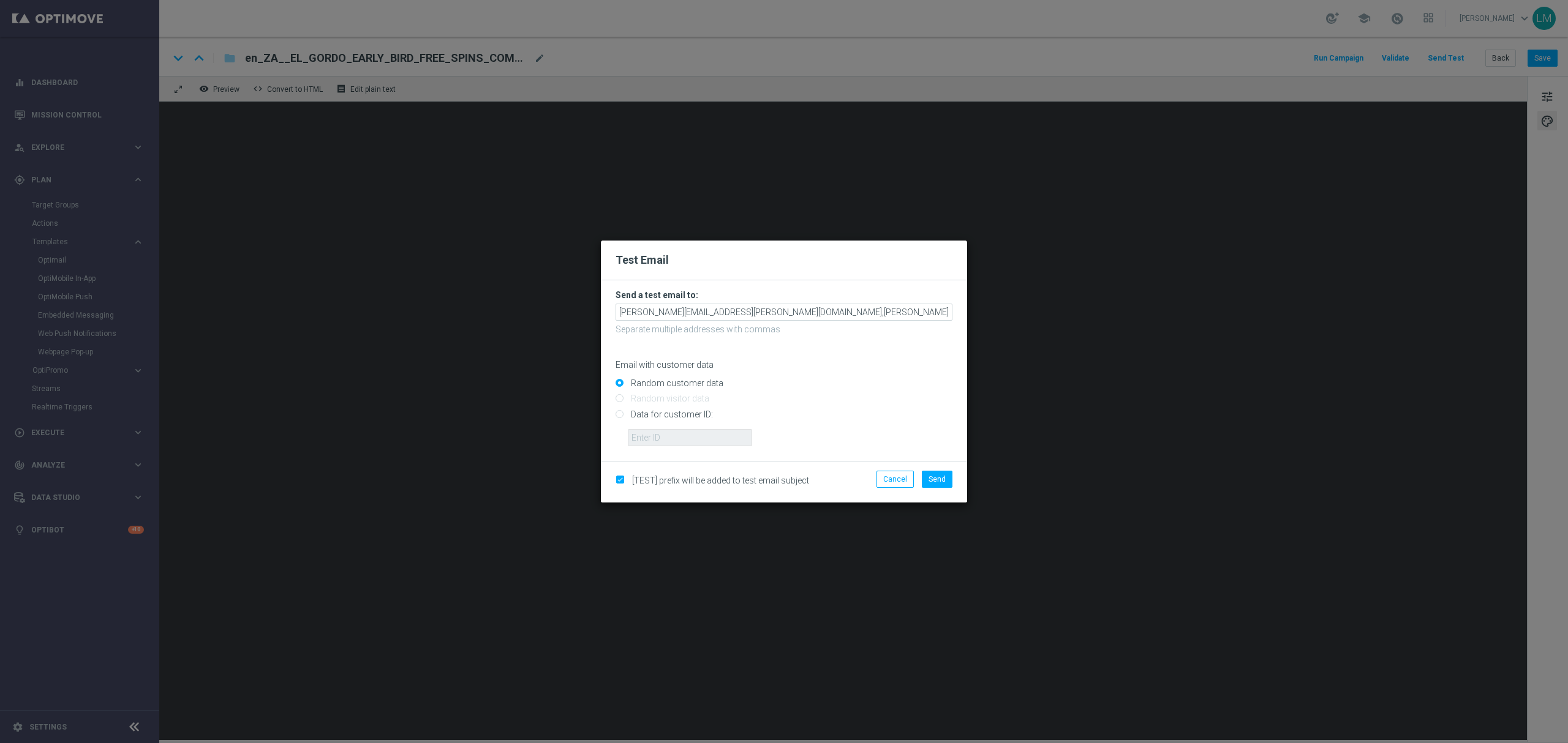
click at [664, 413] on input "Data for customer ID:" at bounding box center [784, 420] width 337 height 17
radio input "true"
click at [689, 442] on input "text" at bounding box center [690, 437] width 125 height 17
type input "10505907"
click at [944, 479] on span "Send" at bounding box center [937, 479] width 17 height 8
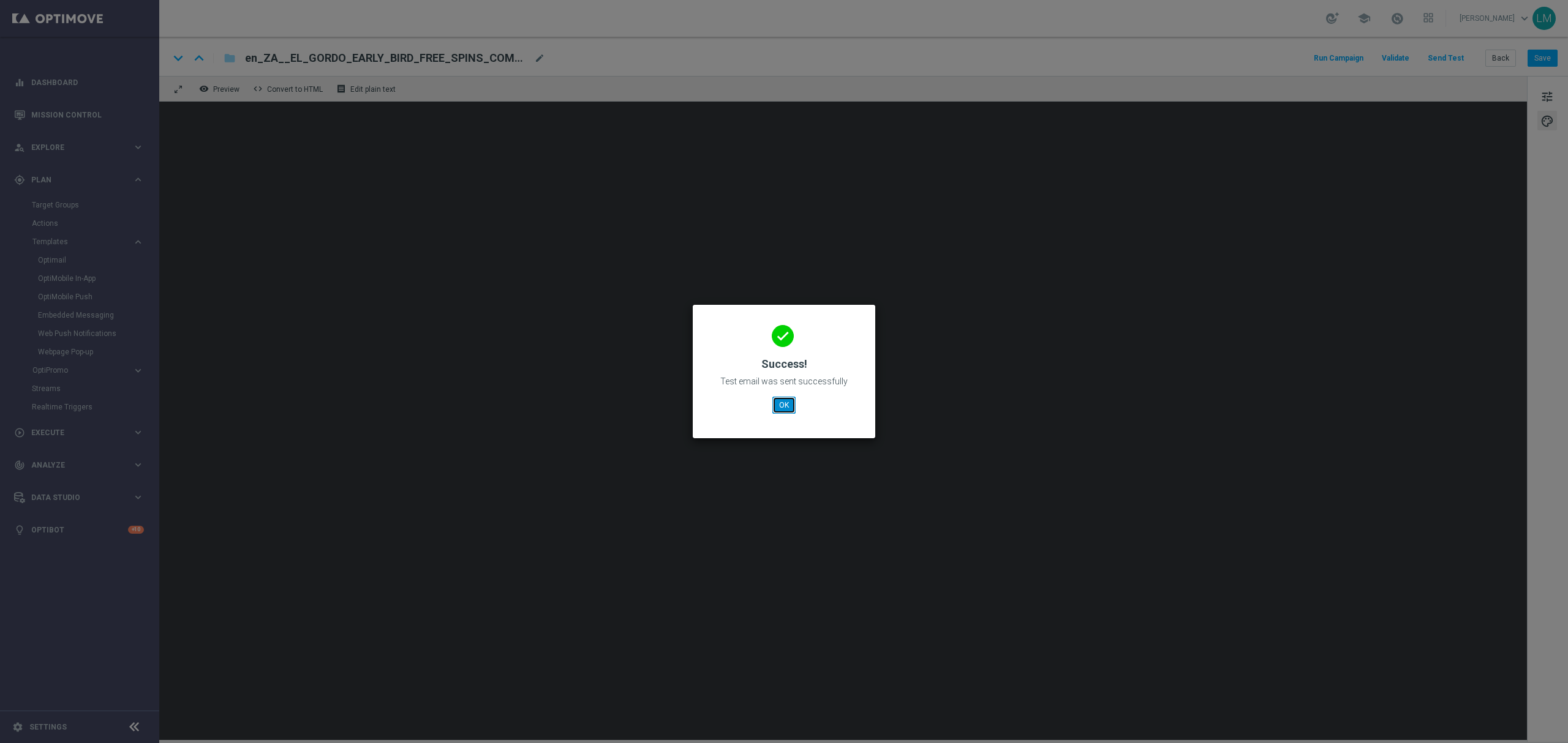
click at [789, 400] on button "OK" at bounding box center [784, 405] width 23 height 17
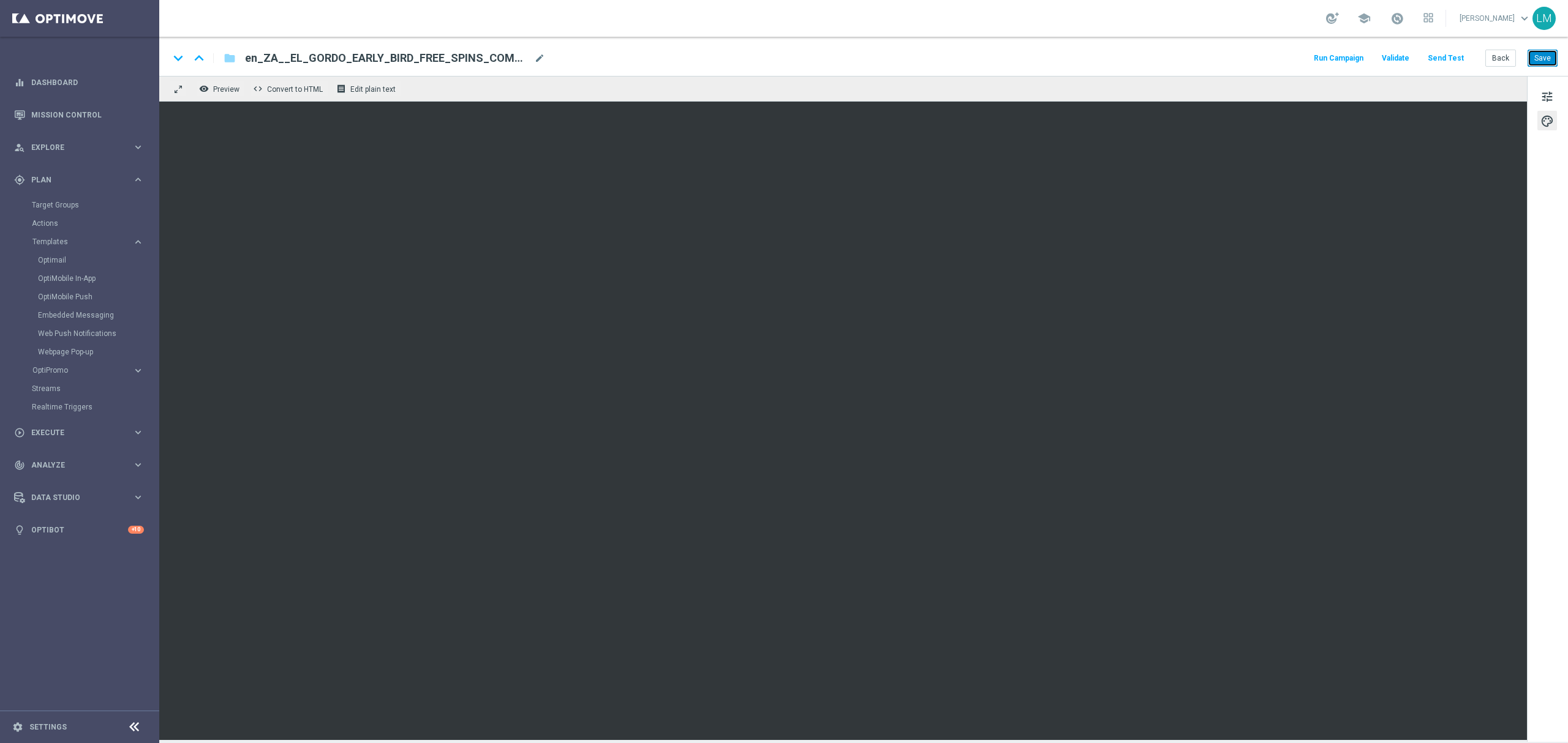
click at [1534, 62] on button "Save" at bounding box center [1542, 58] width 30 height 17
click at [1513, 58] on button "Back" at bounding box center [1500, 58] width 31 height 17
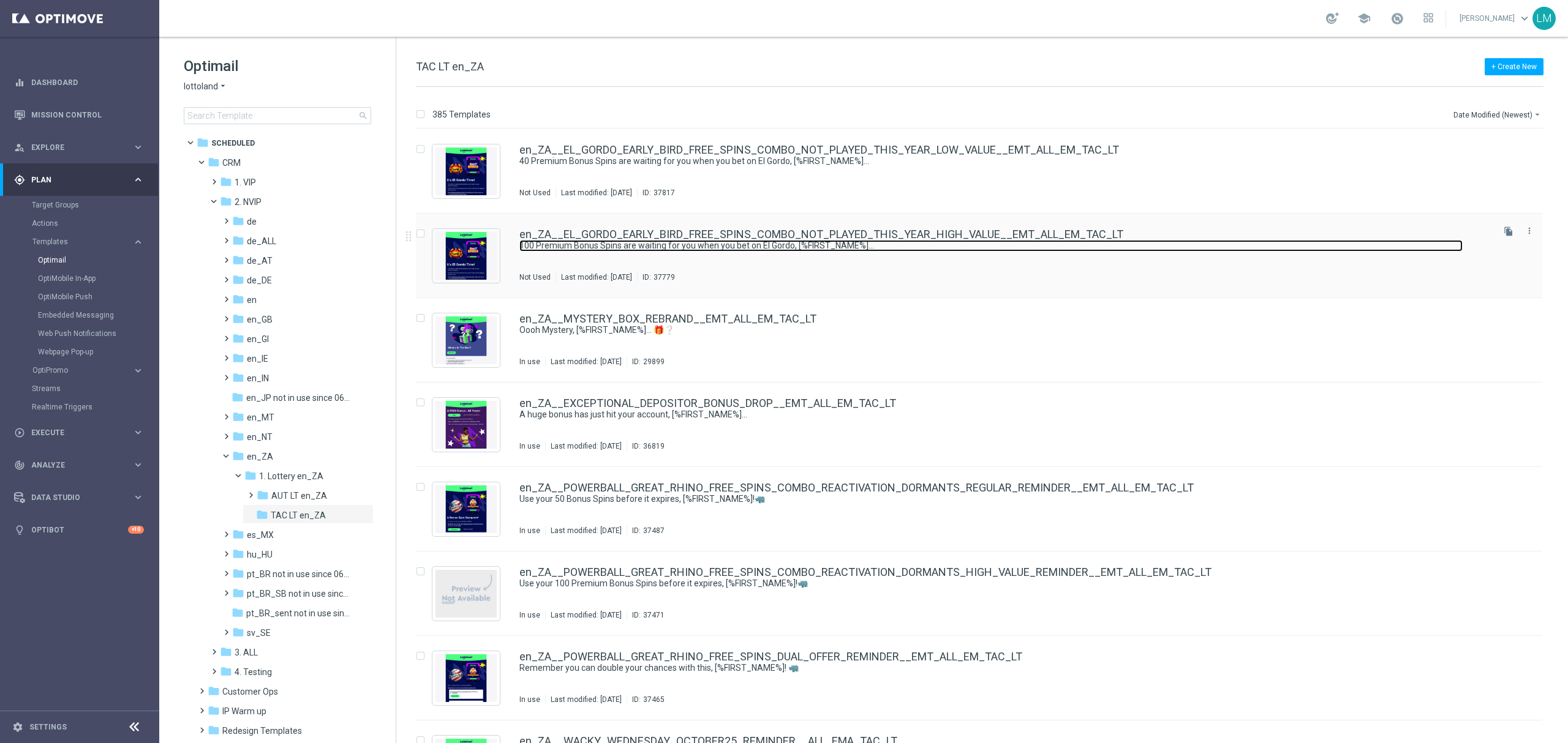
click at [716, 242] on link "100 Premium Bonus Spins are waiting for you when you bet on El Gordo, [%FIRST_N…" at bounding box center [991, 245] width 943 height 12
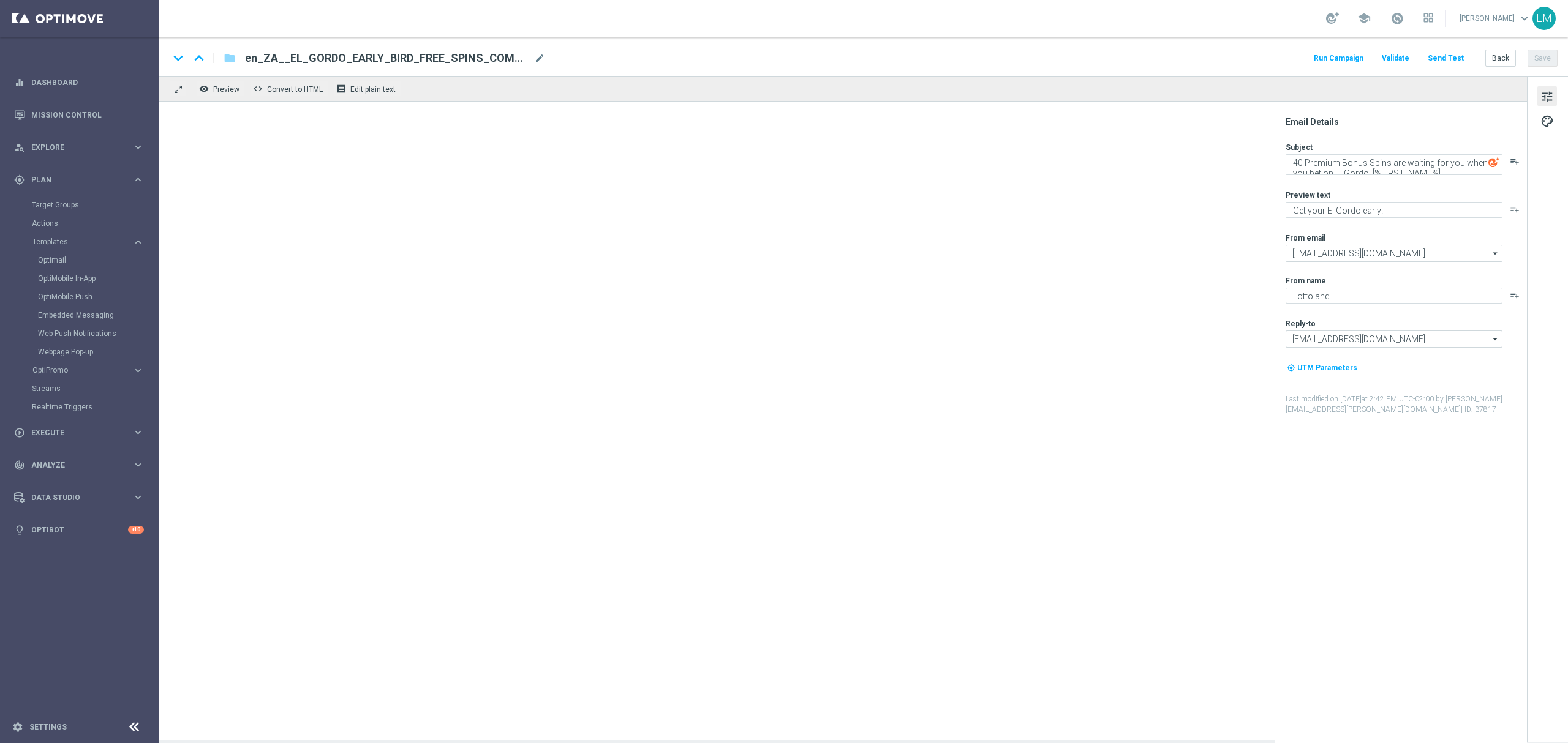
type textarea "100 Premium Bonus Spins are waiting for you when you bet on El Gordo, [%FIRST_N…"
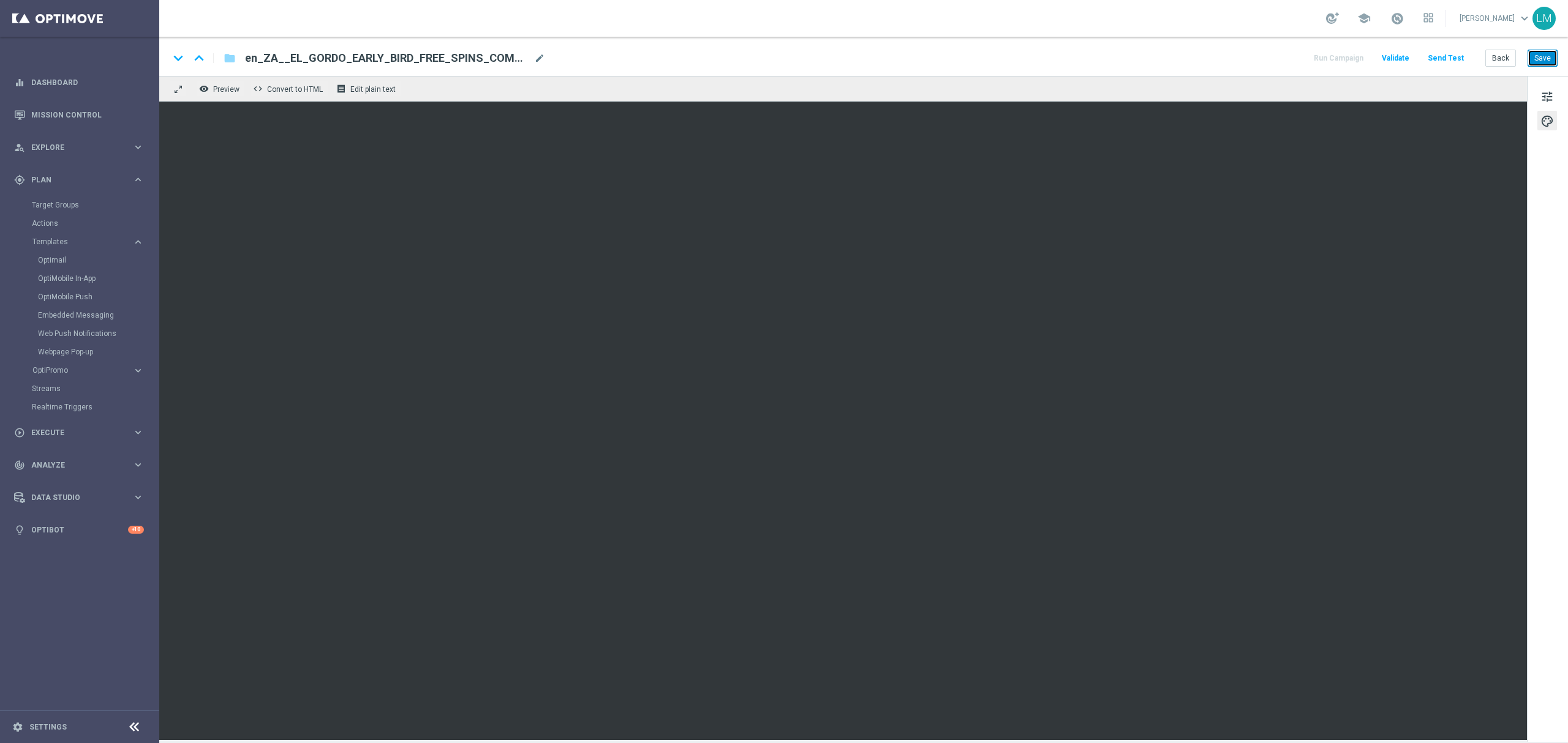
click at [1539, 65] on button "Save" at bounding box center [1542, 58] width 30 height 17
click at [1546, 61] on button "Save" at bounding box center [1542, 58] width 30 height 17
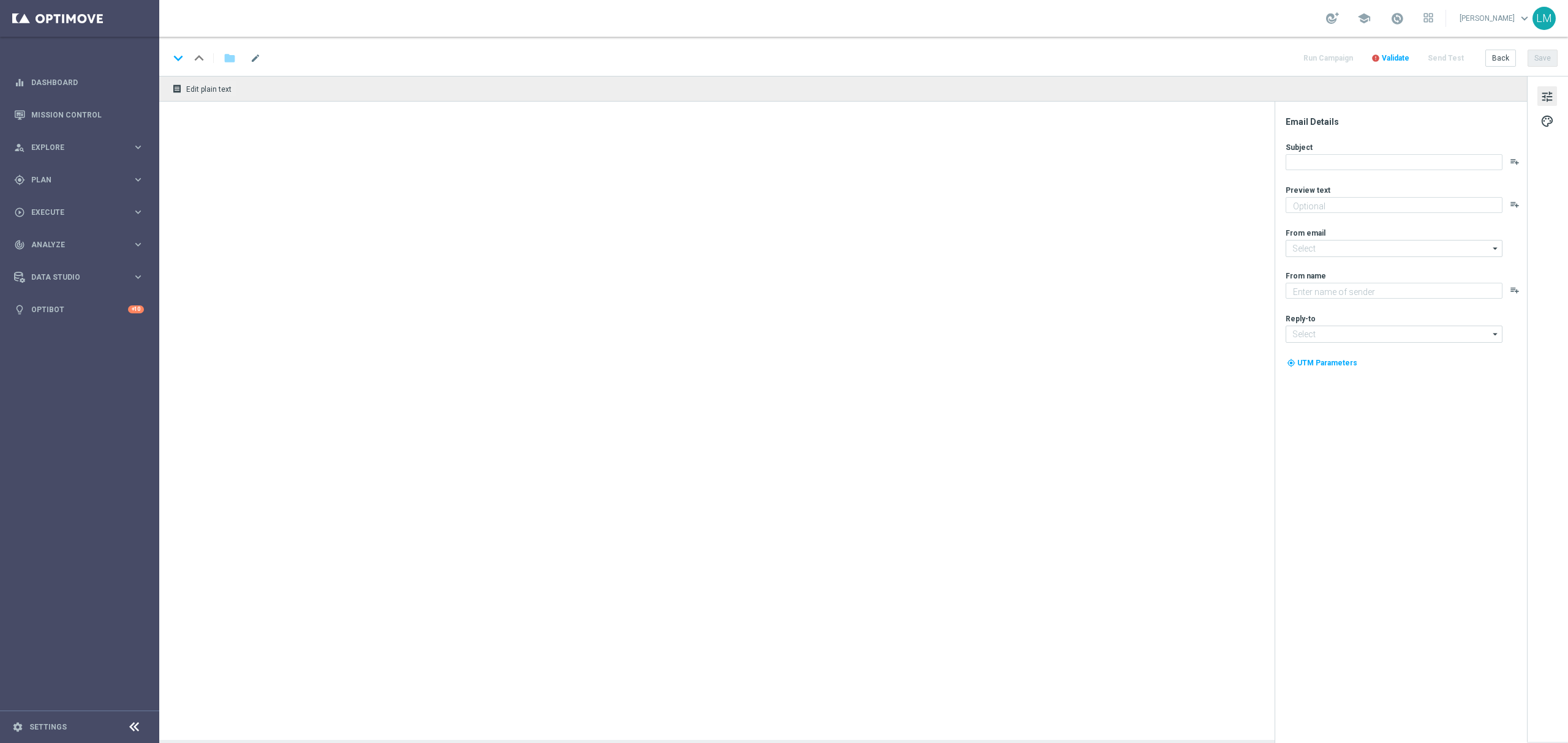
type input "en_ZA__EL_GORDO_EARLY_BIRD_FREE_SPINS_COMBO_NOT_PLAYED_THIS_YEAR_LOW_VALUE__EMT…"
type textarea "Get your El Gordo early!"
type input "mail@crm.lottoland.com"
type textarea "Lottoland"
type input "support@lottoland.co.za"
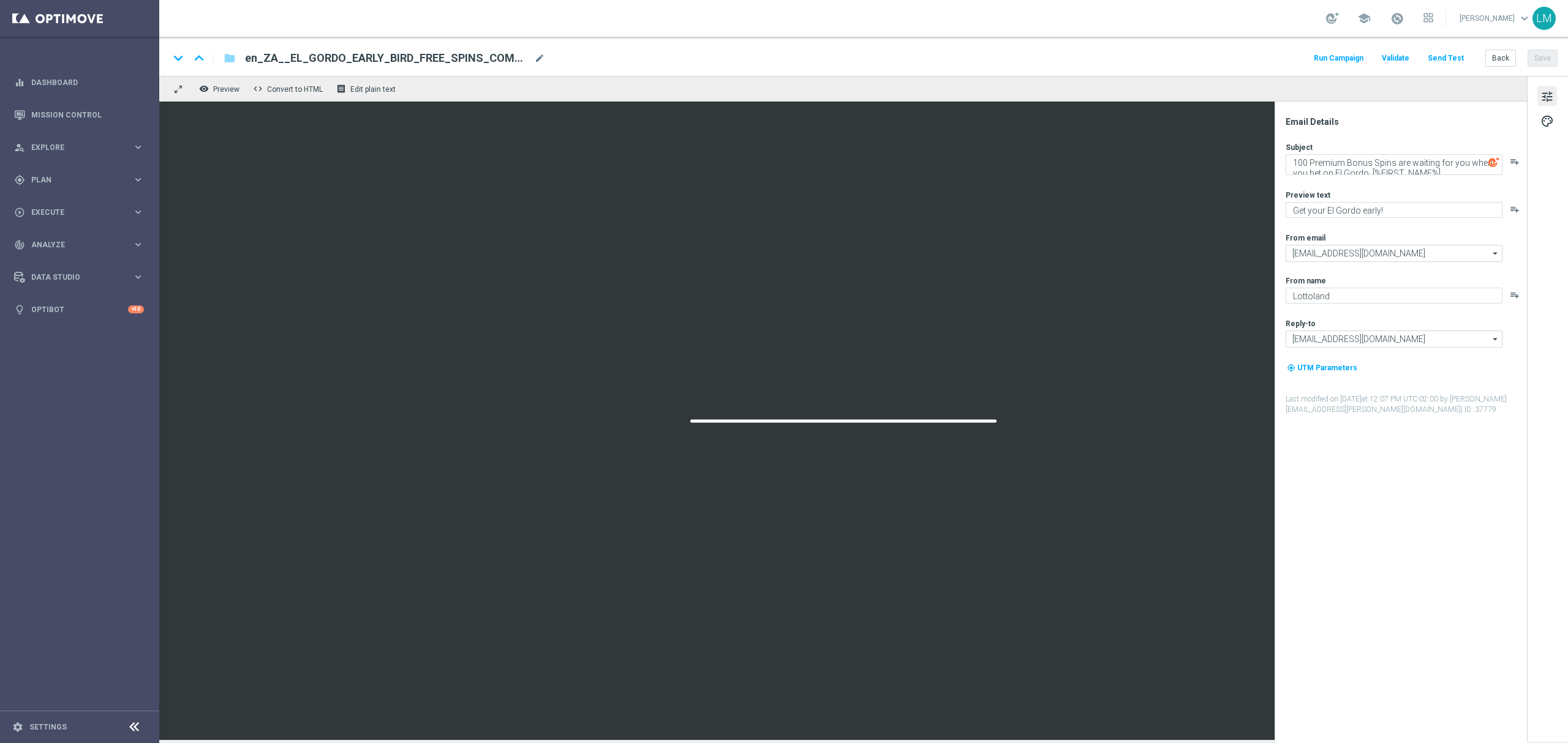
click at [546, 68] on div "keyboard_arrow_down keyboard_arrow_up folder en_ZA__EL_GORDO_EARLY_BIRD_FREE_SP…" at bounding box center [863, 56] width 1408 height 39
click at [539, 60] on span "mode_edit" at bounding box center [540, 58] width 11 height 11
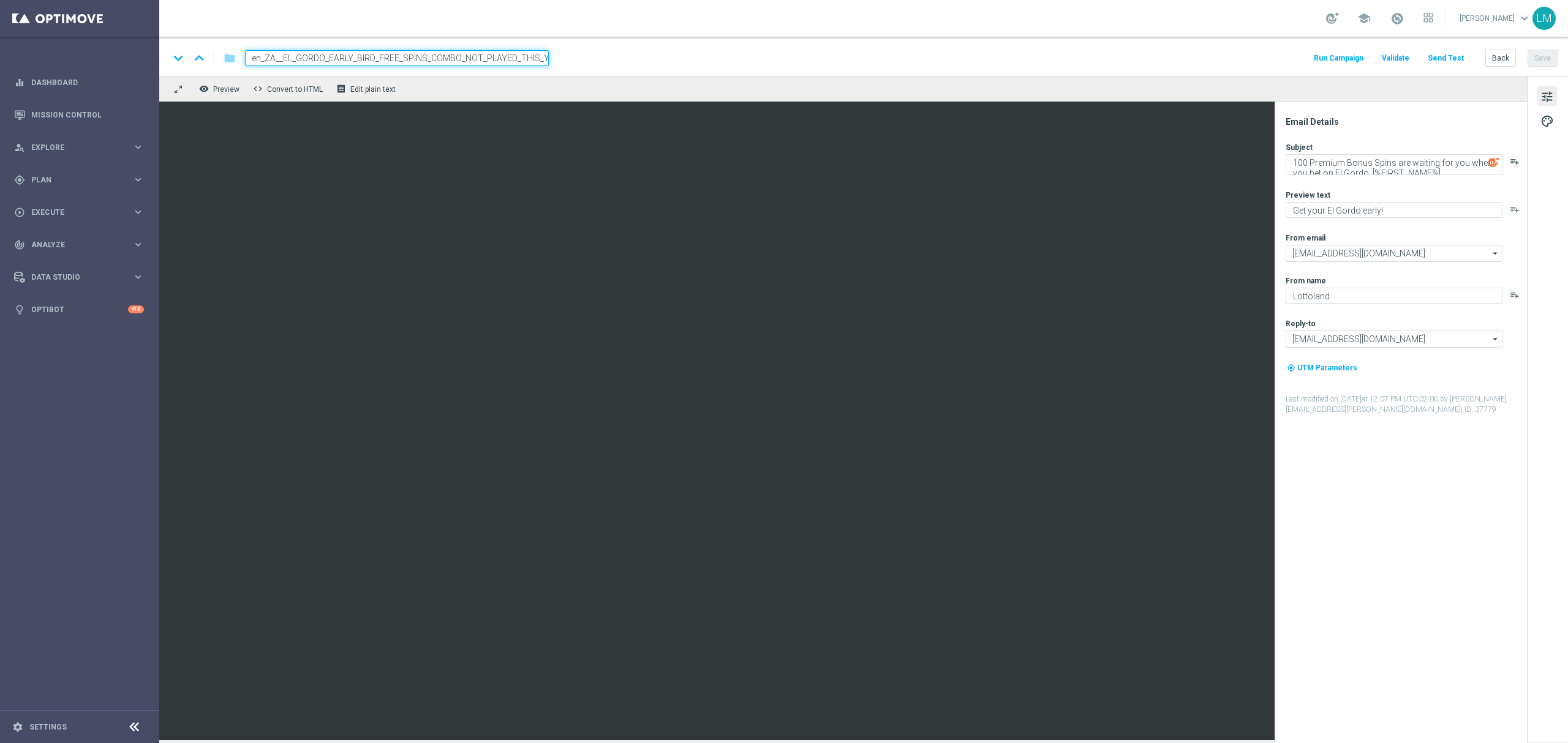
scroll to position [0, 153]
drag, startPoint x: 430, startPoint y: 61, endPoint x: 412, endPoint y: 61, distance: 18.0
click at [412, 61] on input "en_ZA__EL_GORDO_EARLY_BIRD_FREE_SPINS_COMBO_NOT_PLAYED_THIS_YEAR_LOW_VALUE__EMT…" at bounding box center [397, 58] width 304 height 16
type input "en_ZA__EL_GORDO_EARLY_BIRD_FREE_SPINS_COMBO_NOT_PLAYED_THIS_YEAR_HIGH_VALUE__EM…"
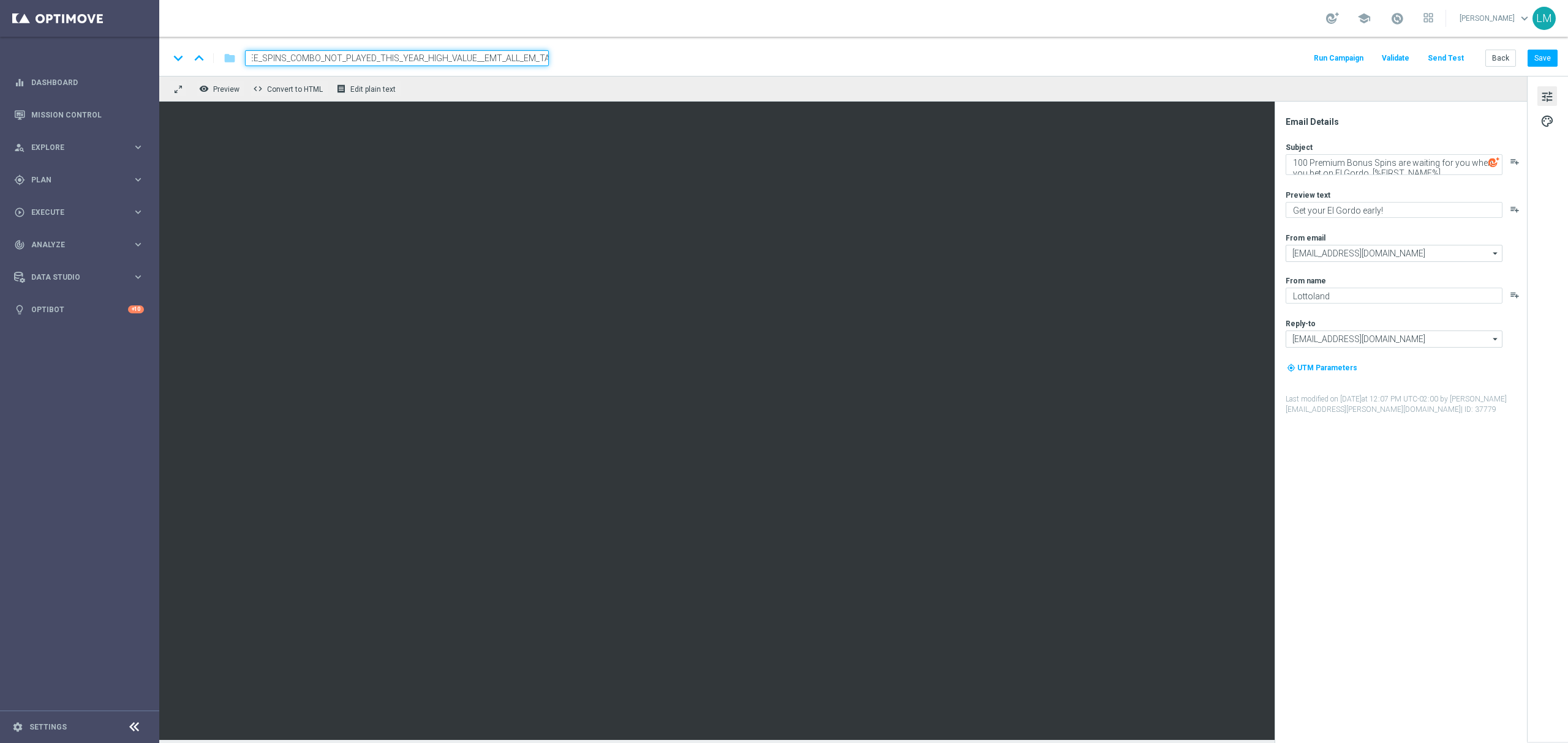
click at [471, 95] on div "remove_red_eye Preview code Convert to HTML receipt Edit plain text" at bounding box center [842, 88] width 1367 height 25
click at [460, 58] on input "en_ZA__EL_GORDO_EARLY_BIRD_FREE_SPINS_COMBO_NOT_PLAYED_THIS_YEAR_HIGH_VALUE__EM…" at bounding box center [397, 58] width 304 height 16
click at [468, 77] on div "remove_red_eye Preview code Convert to HTML receipt Edit plain text" at bounding box center [842, 88] width 1367 height 25
click at [462, 58] on span "en_ZA__EL_GORDO_EARLY_BIRD_FREE_SPINS_COMBO_NOT_PLAYED_THIS_YEAR_HIGH_VALUE__EM…" at bounding box center [387, 58] width 284 height 15
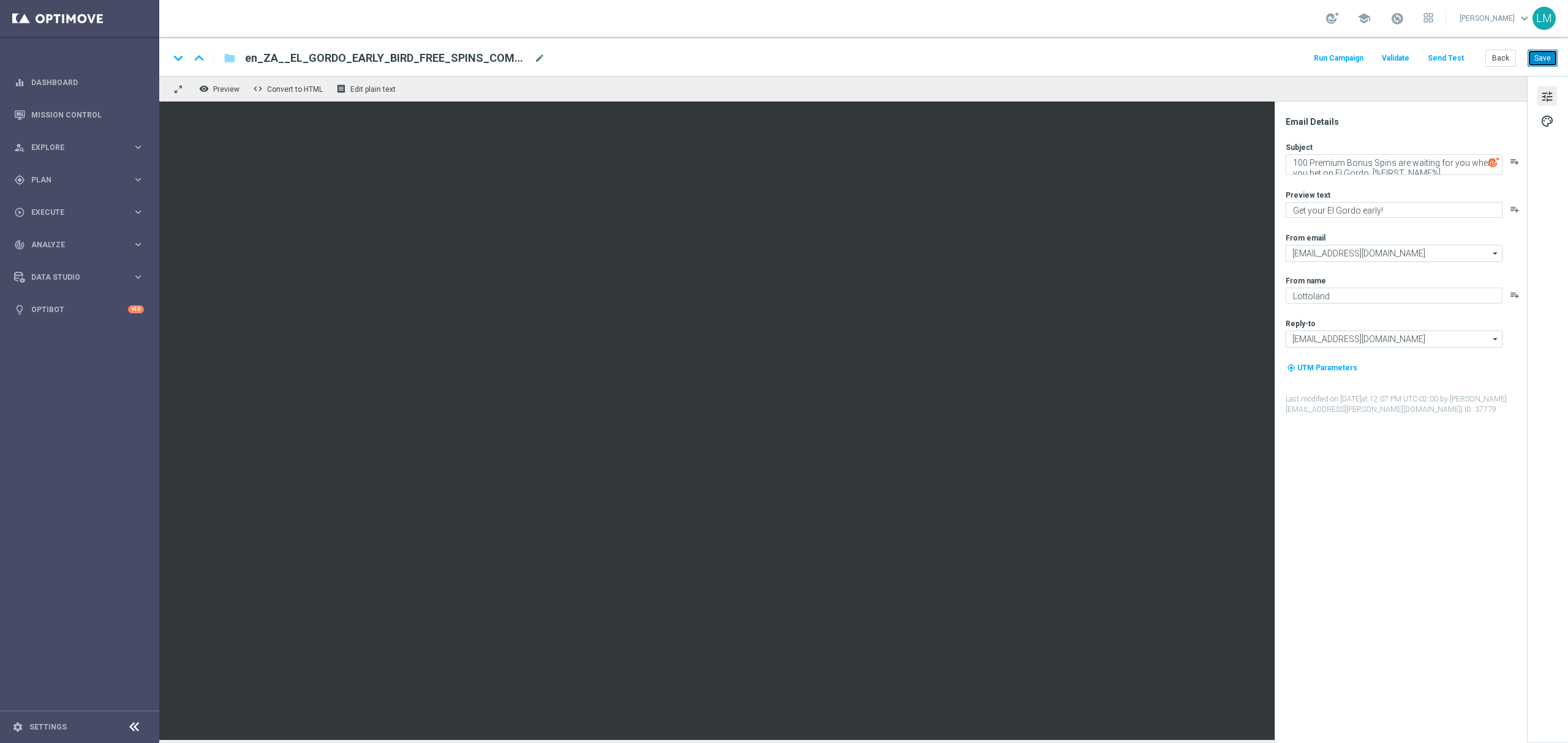
click at [1532, 61] on button "Save" at bounding box center [1542, 58] width 30 height 17
click at [1546, 61] on button "Save" at bounding box center [1542, 58] width 30 height 17
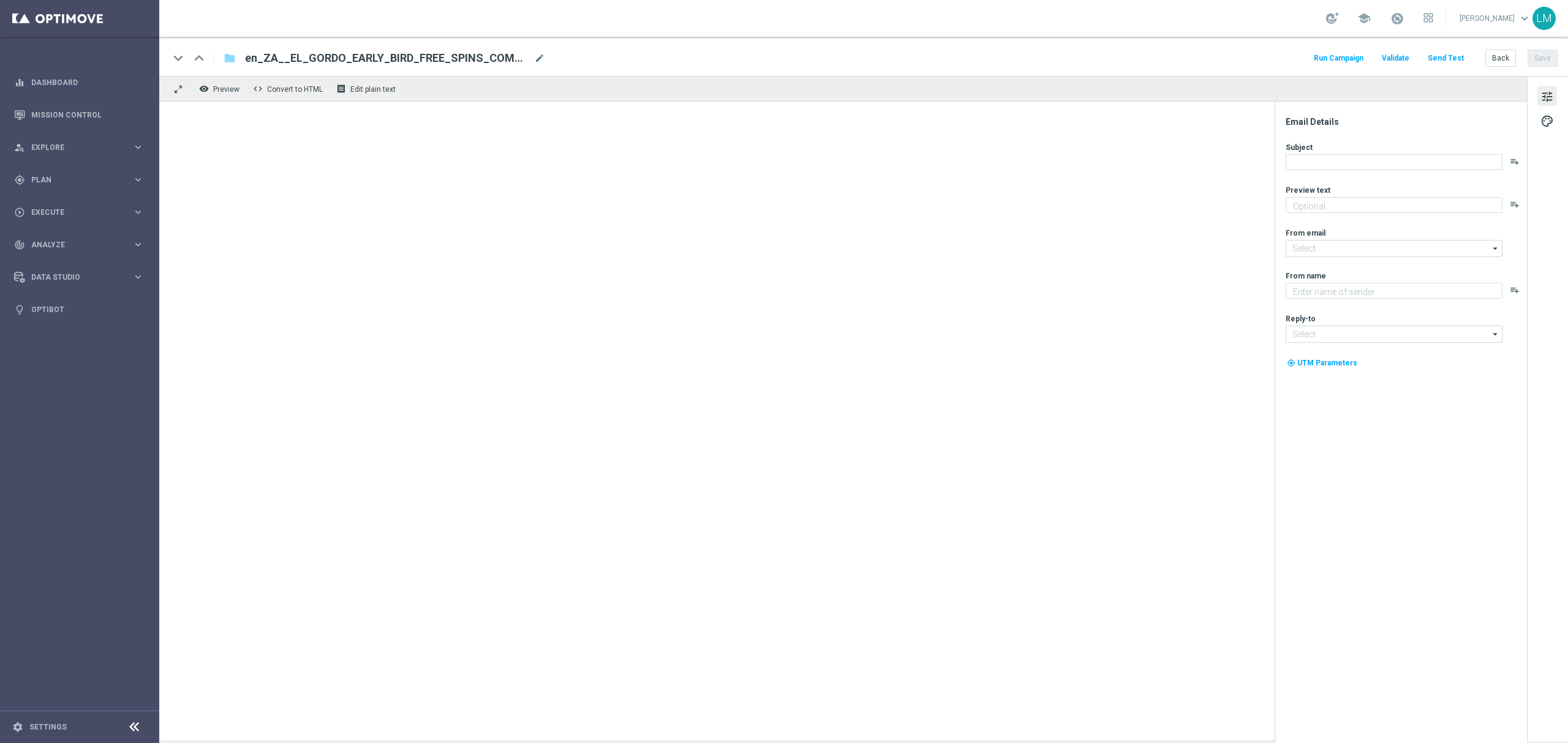
type textarea "Get your El Gordo early!"
type input "[EMAIL_ADDRESS][DOMAIN_NAME]"
type textarea "Lottoland"
type input "[EMAIL_ADDRESS][DOMAIN_NAME]"
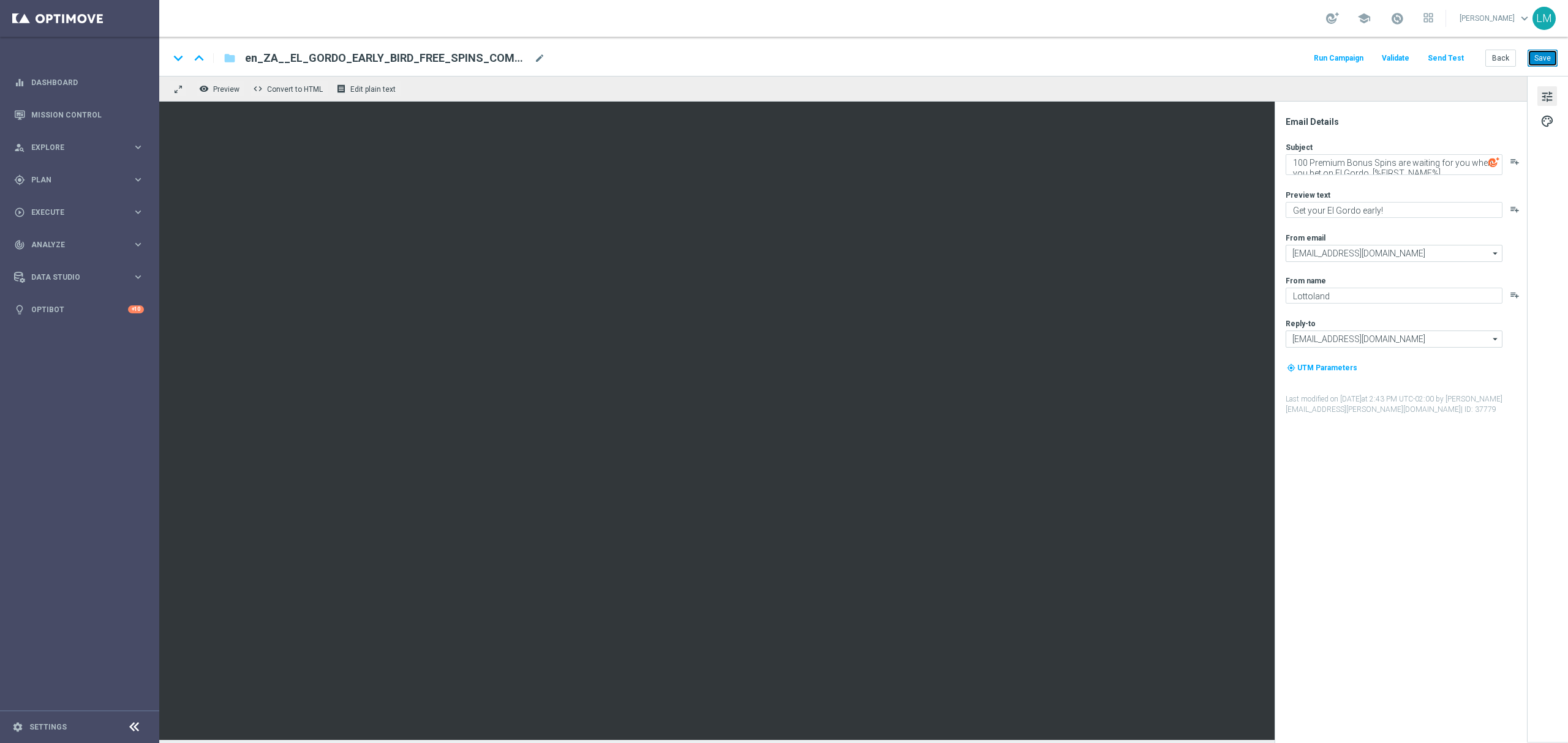
click at [1539, 56] on button "Save" at bounding box center [1542, 58] width 30 height 17
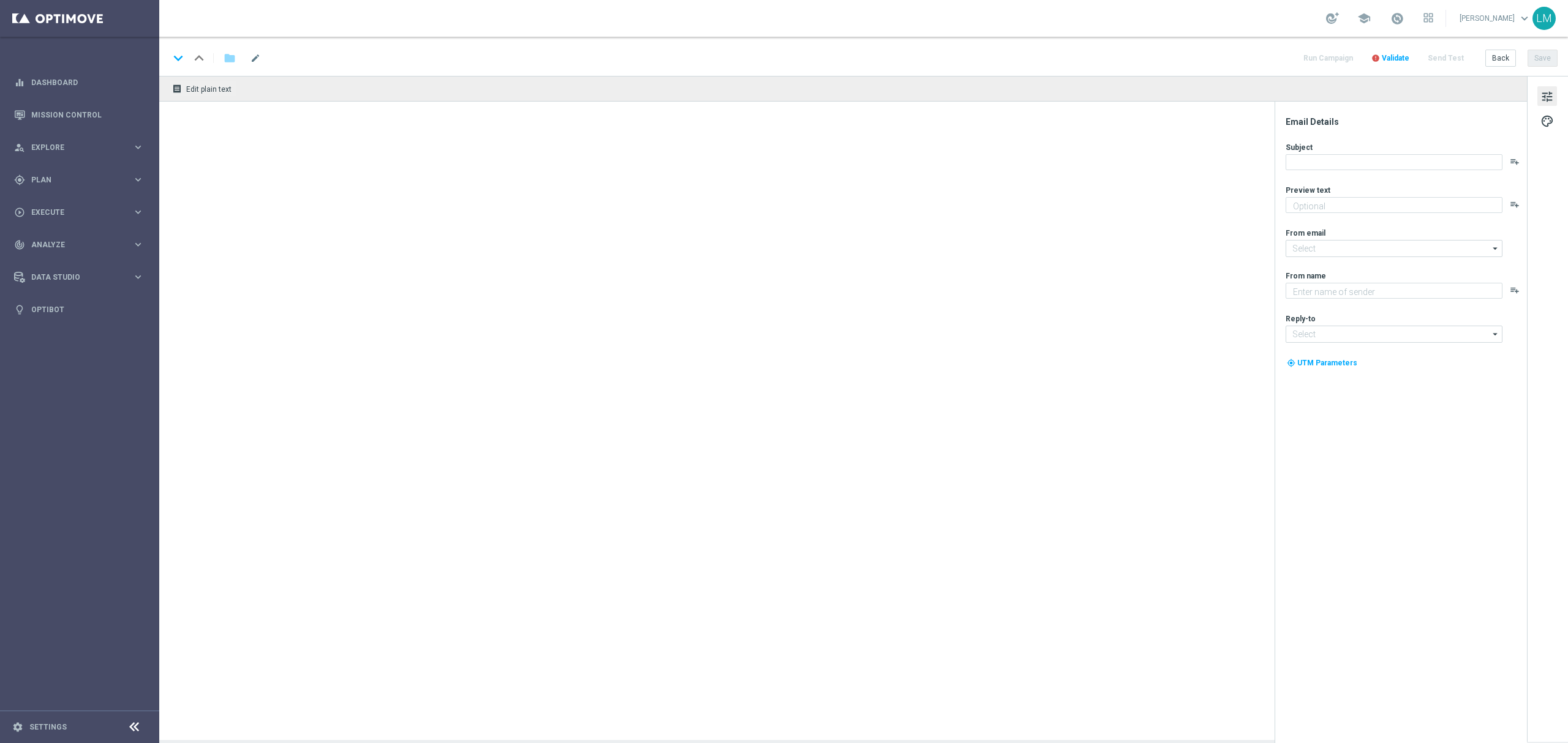
type textarea "Get your El Gordo early!"
type input "[EMAIL_ADDRESS][DOMAIN_NAME]"
type textarea "Lottoland"
type input "[EMAIL_ADDRESS][DOMAIN_NAME]"
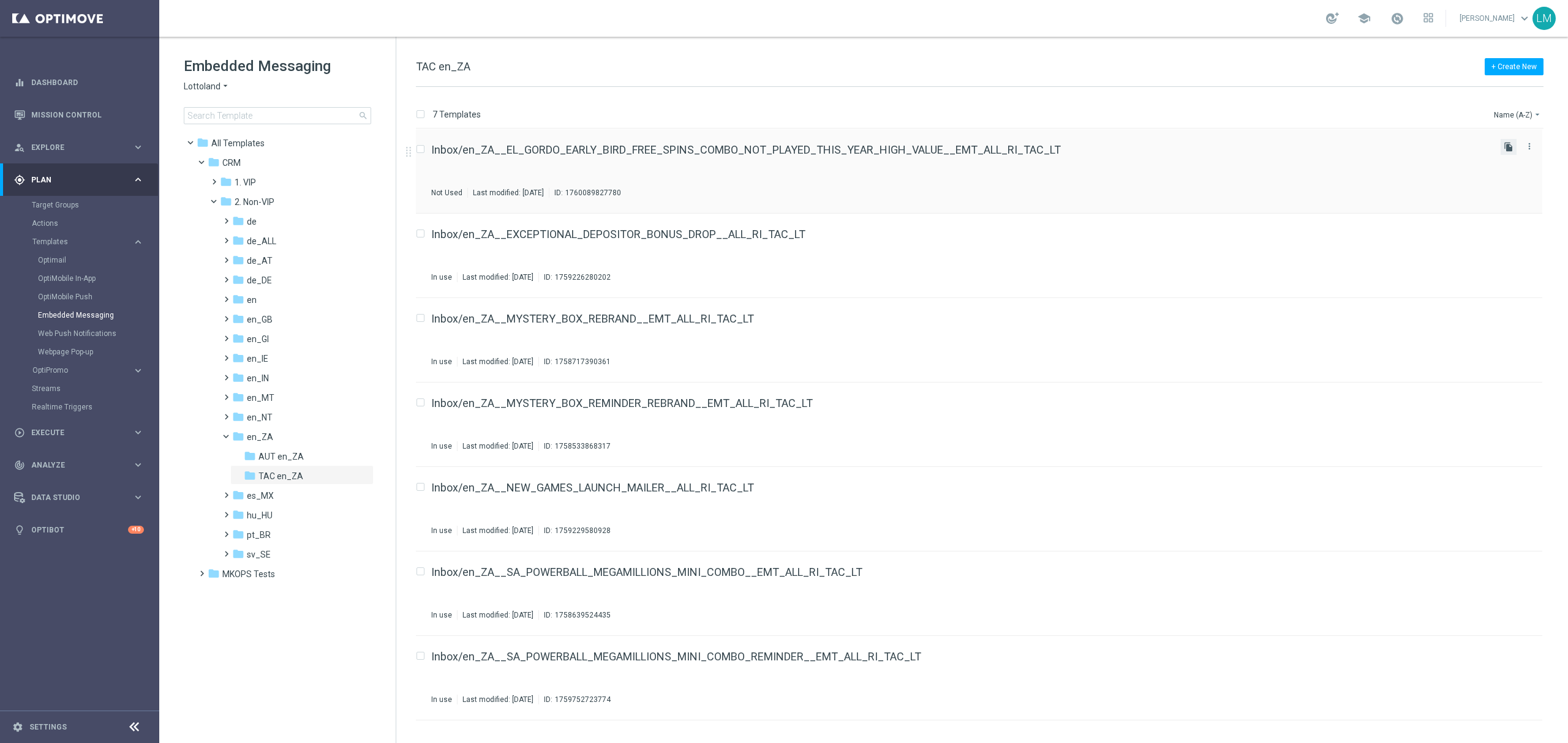
click at [1505, 148] on icon "file_copy" at bounding box center [1508, 147] width 10 height 10
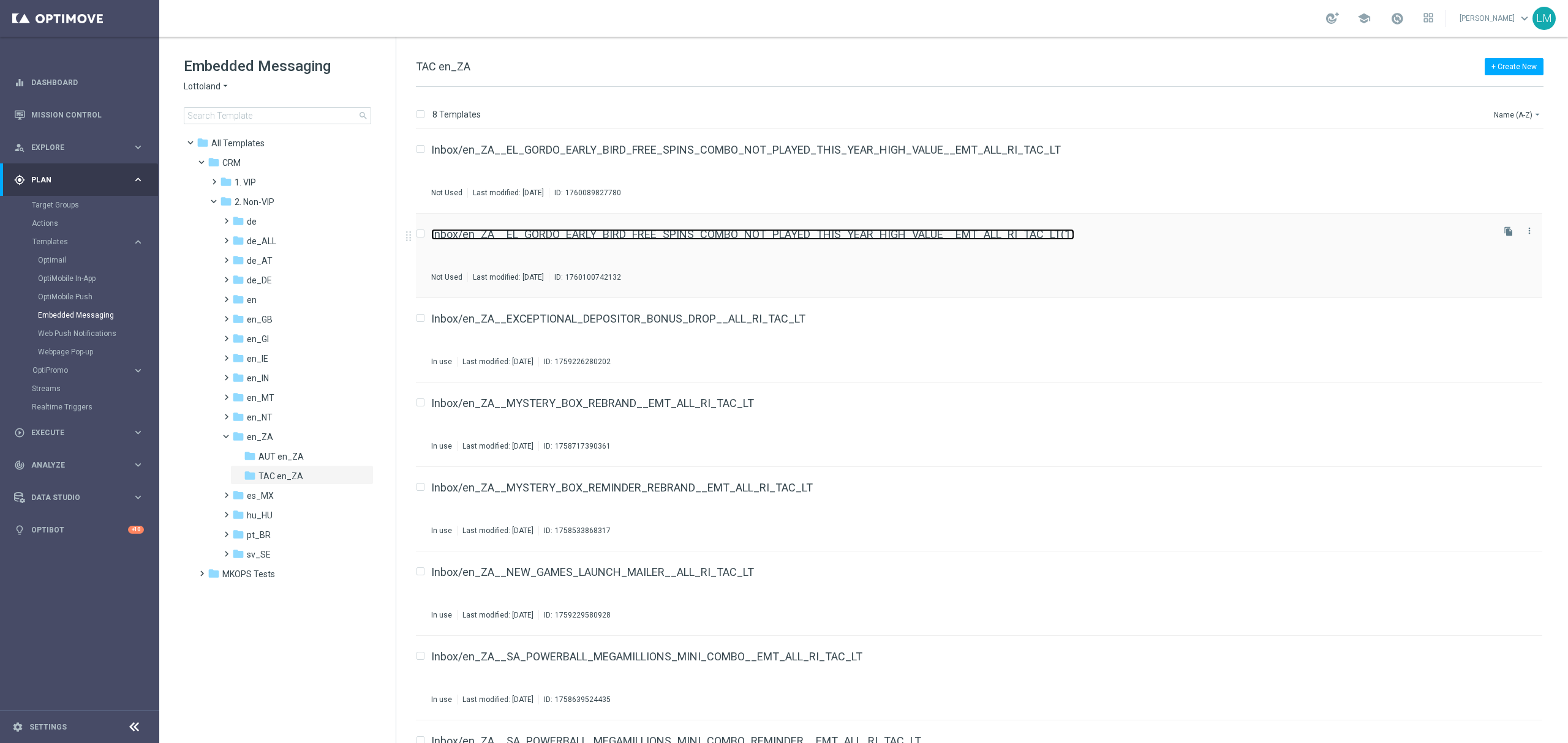
click at [789, 239] on link "Inbox/en_ZA__EL_GORDO_EARLY_BIRD_FREE_SPINS_COMBO_NOT_PLAYED_THIS_YEAR_HIGH_VAL…" at bounding box center [752, 234] width 643 height 11
